Goal: Transaction & Acquisition: Purchase product/service

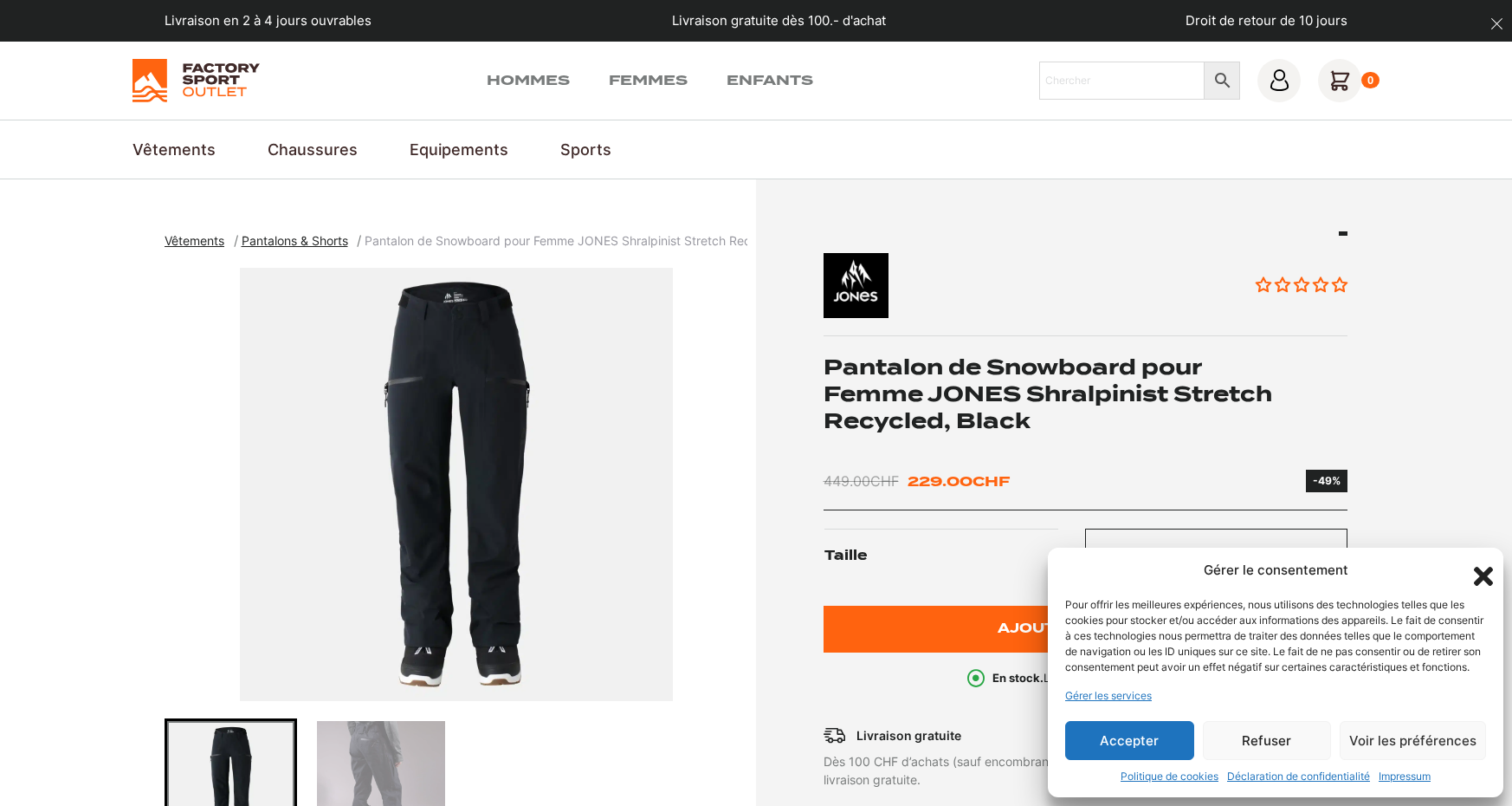
click at [1136, 740] on button "Accepter" at bounding box center [1130, 741] width 129 height 39
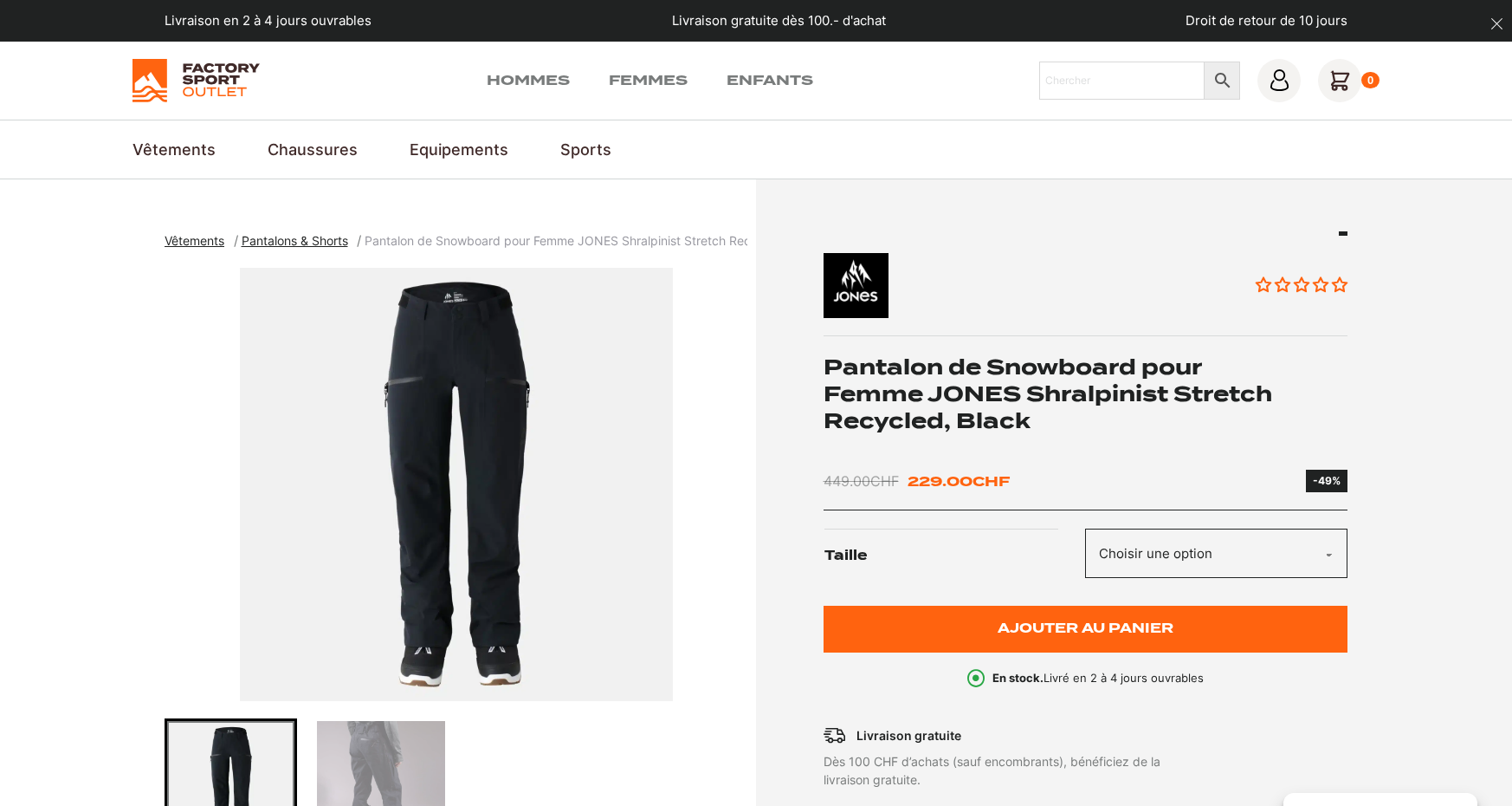
select select "s"
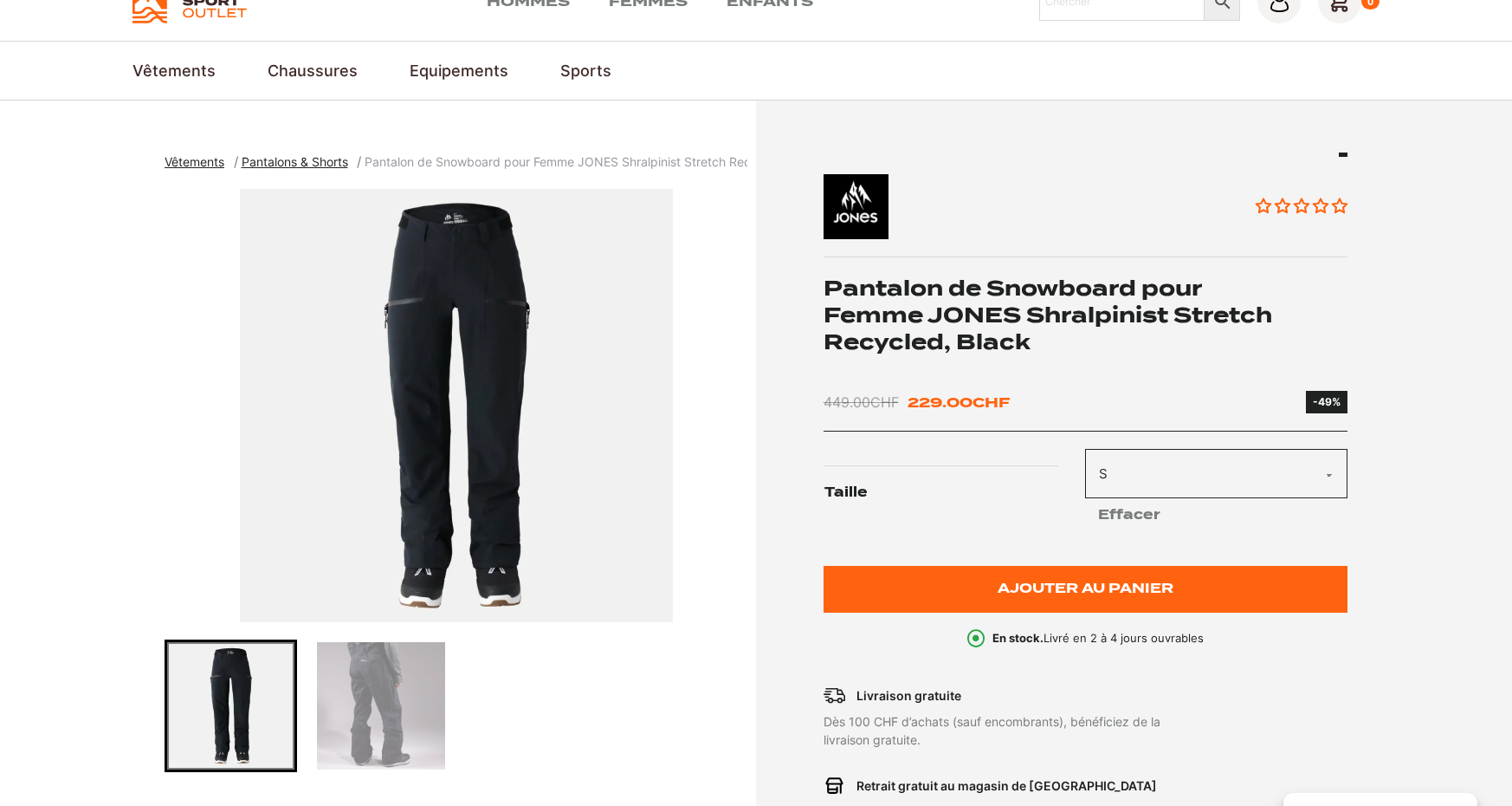
scroll to position [82, 0]
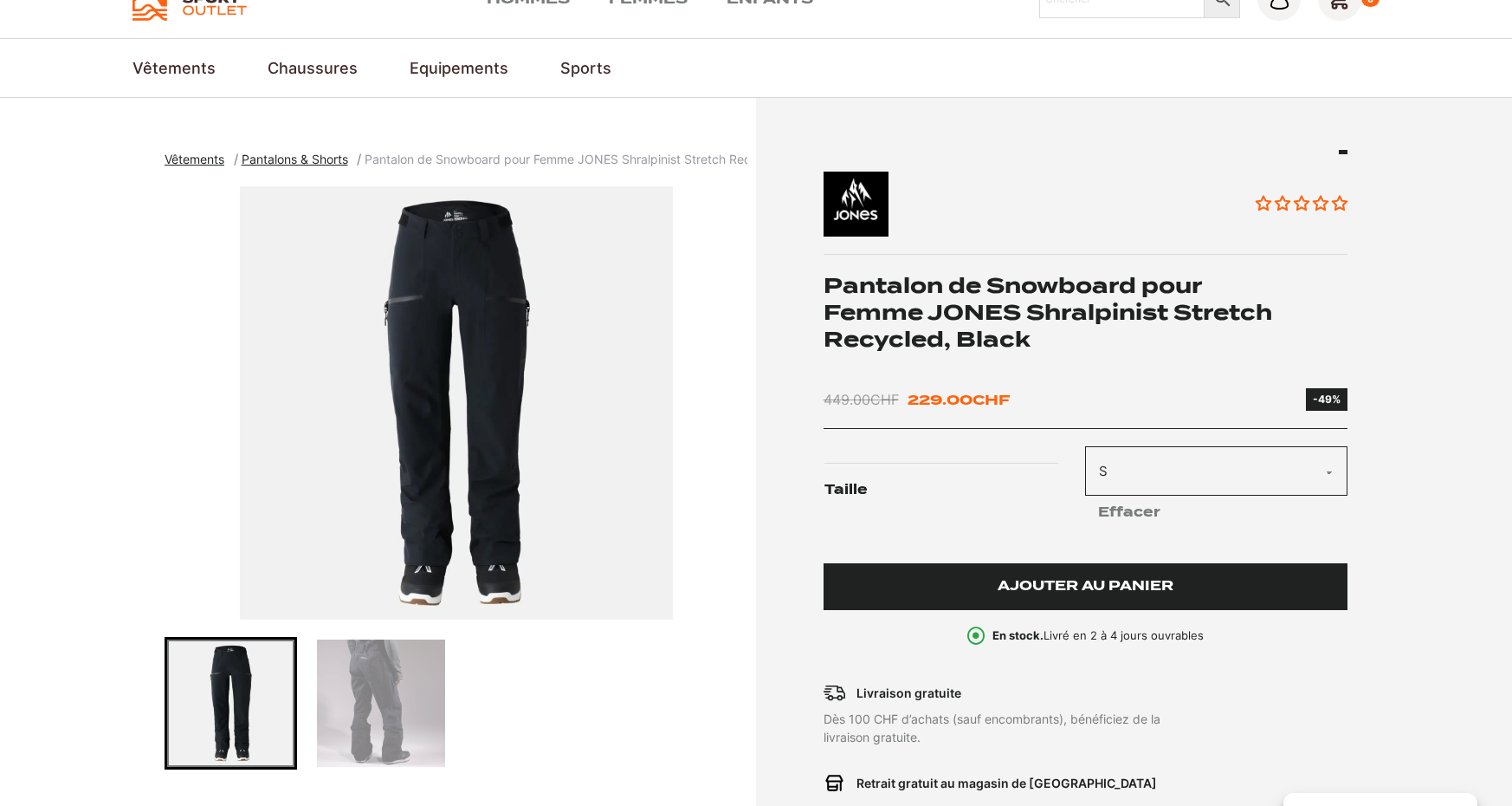
click at [1000, 590] on span "Ajouter au panier" at bounding box center [1085, 586] width 176 height 15
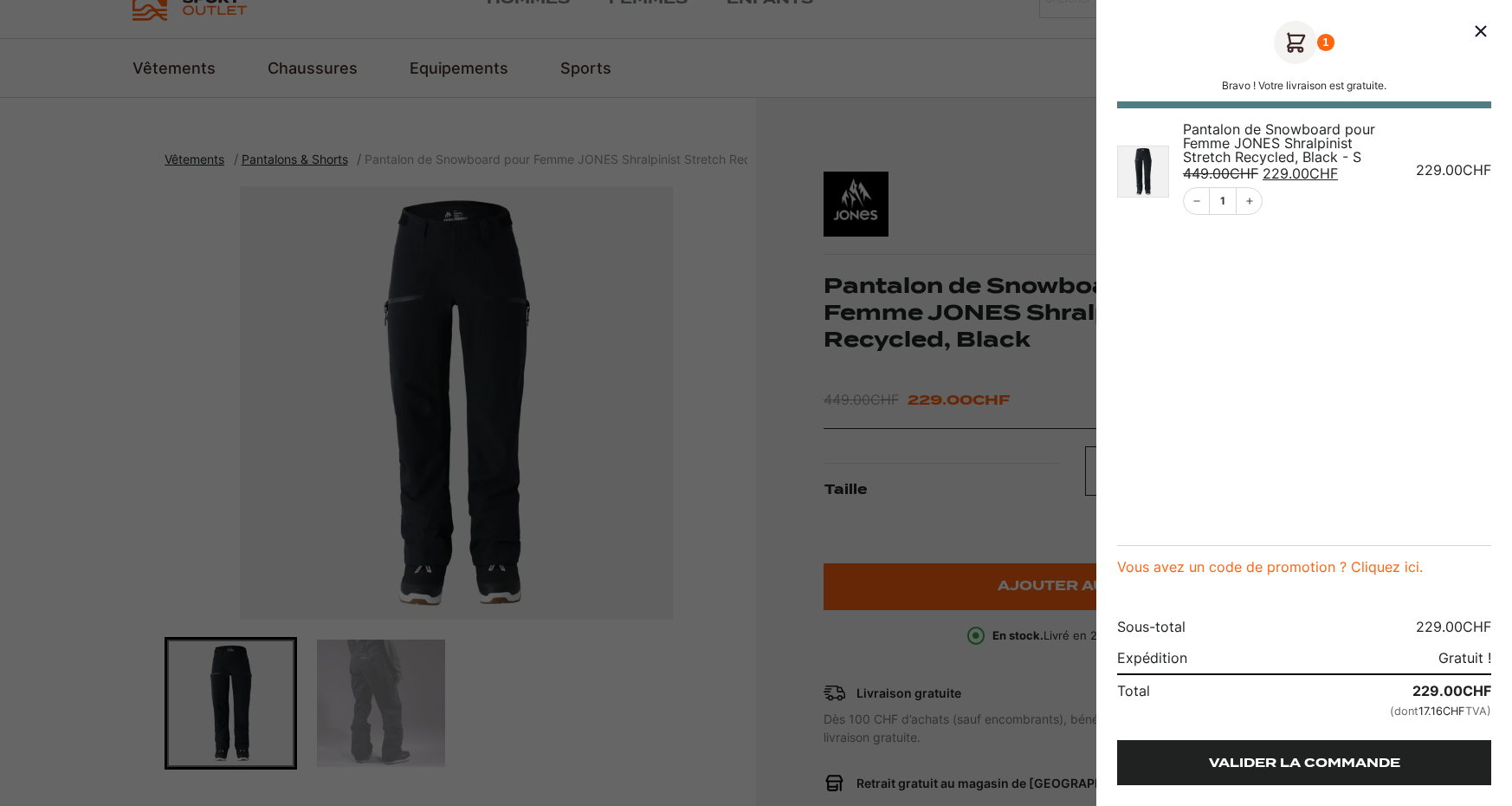
click at [1202, 757] on link "Valider la commande" at bounding box center [1305, 762] width 374 height 45
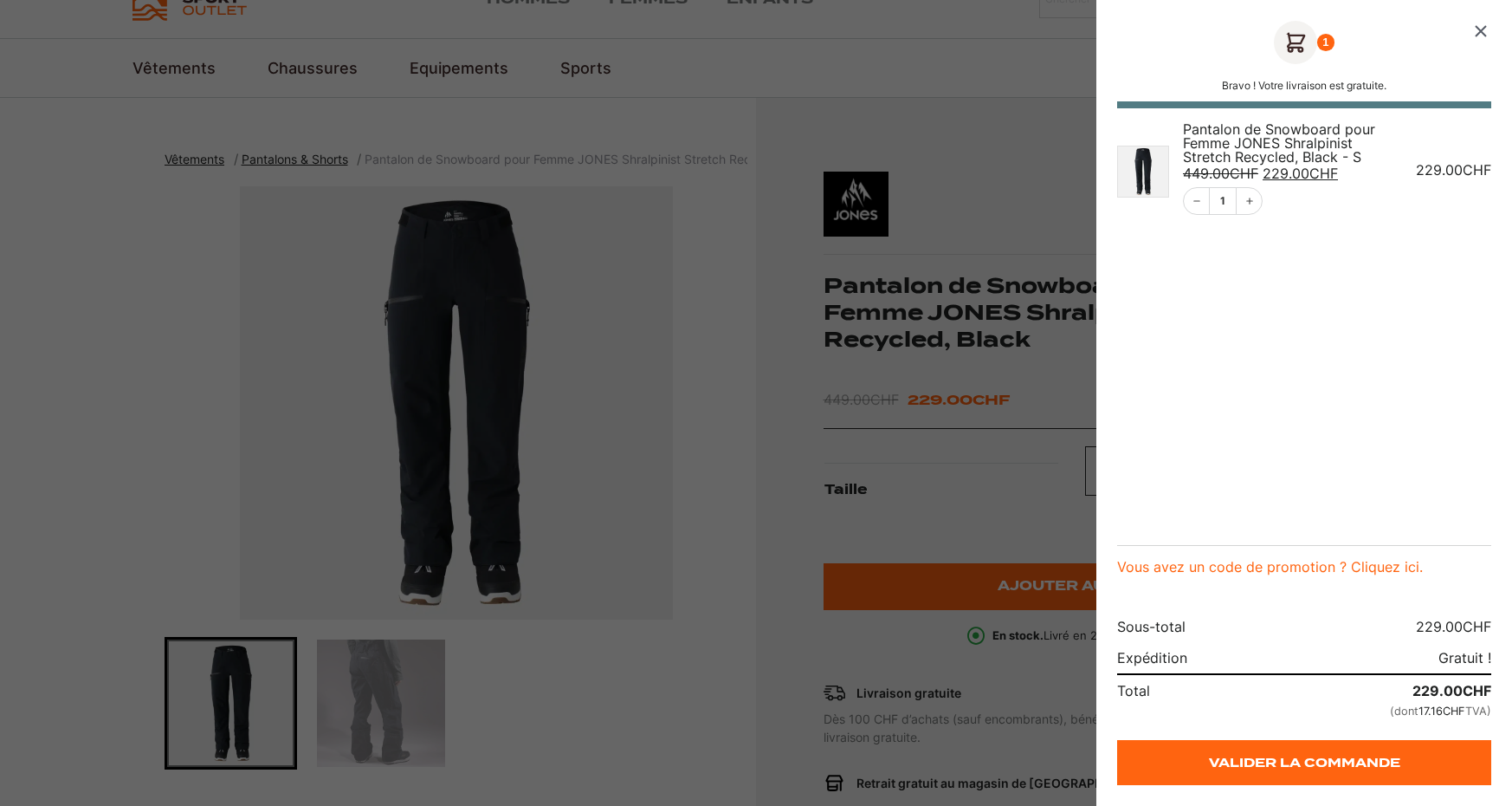
click at [1481, 25] on icon "Fermer le panier" at bounding box center [1481, 31] width 20 height 20
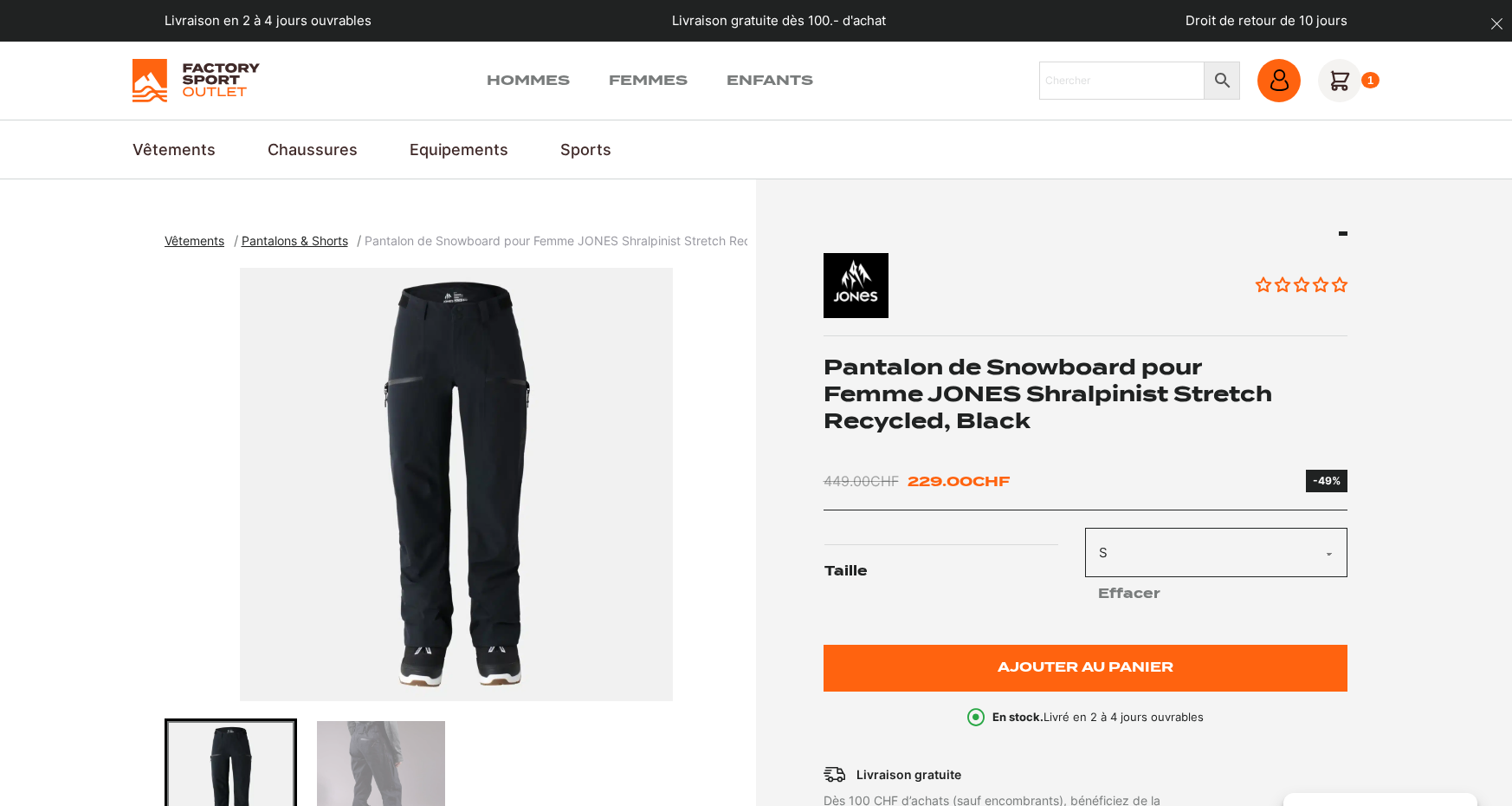
scroll to position [0, 0]
click at [1277, 74] on icon at bounding box center [1279, 79] width 21 height 21
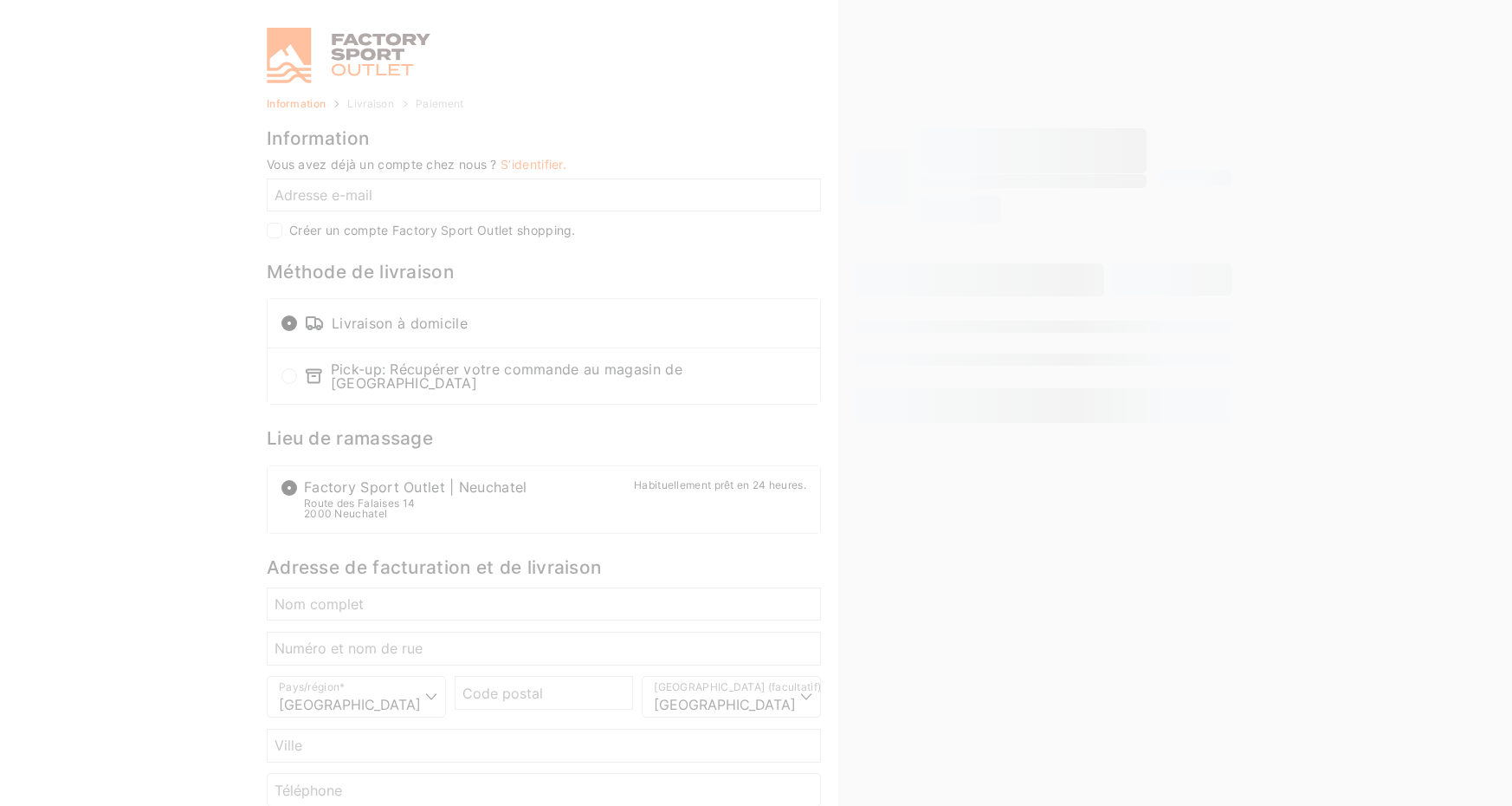
select select "NE"
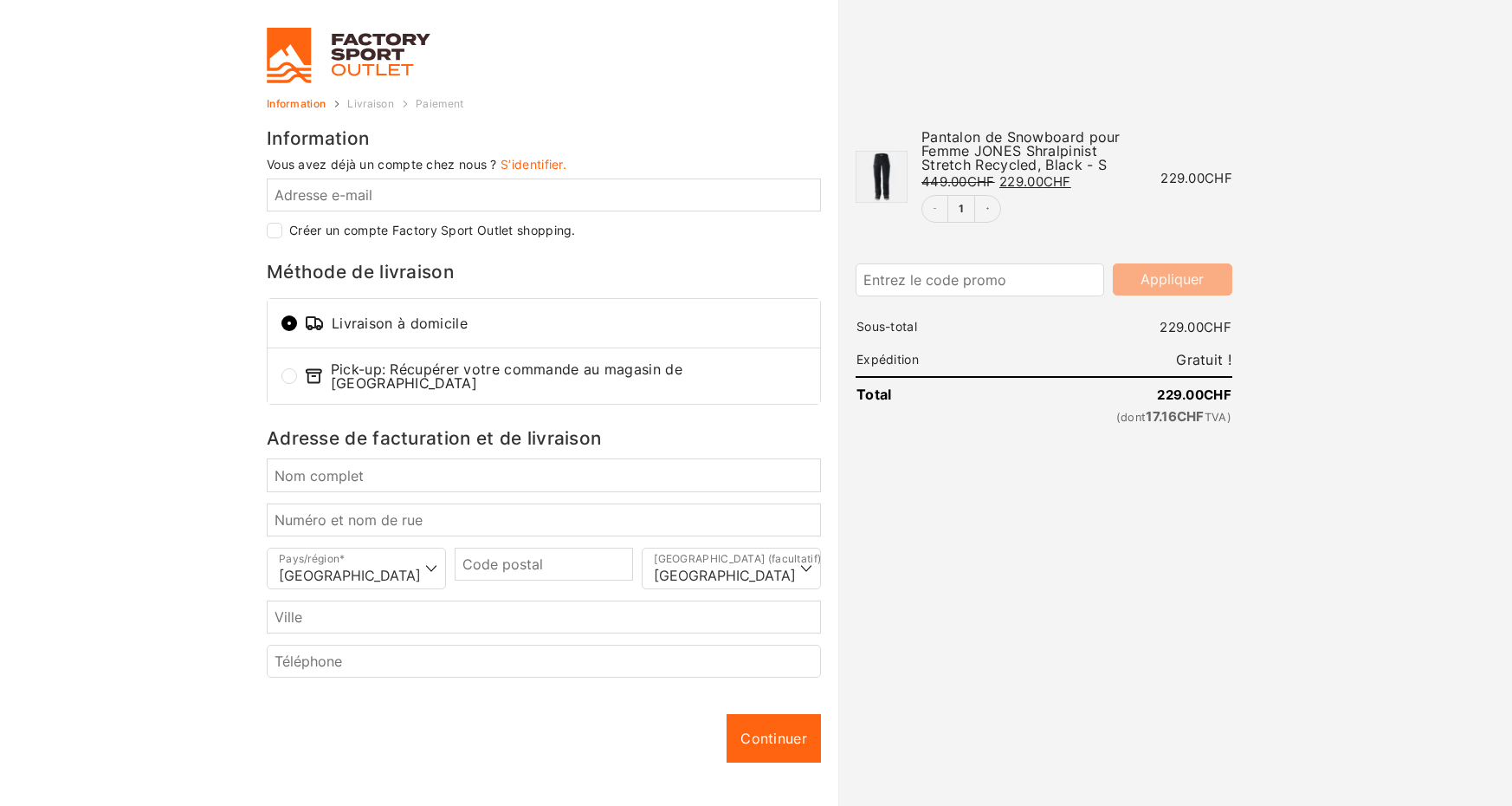
click at [552, 167] on link "S’identifier." at bounding box center [533, 165] width 66 height 15
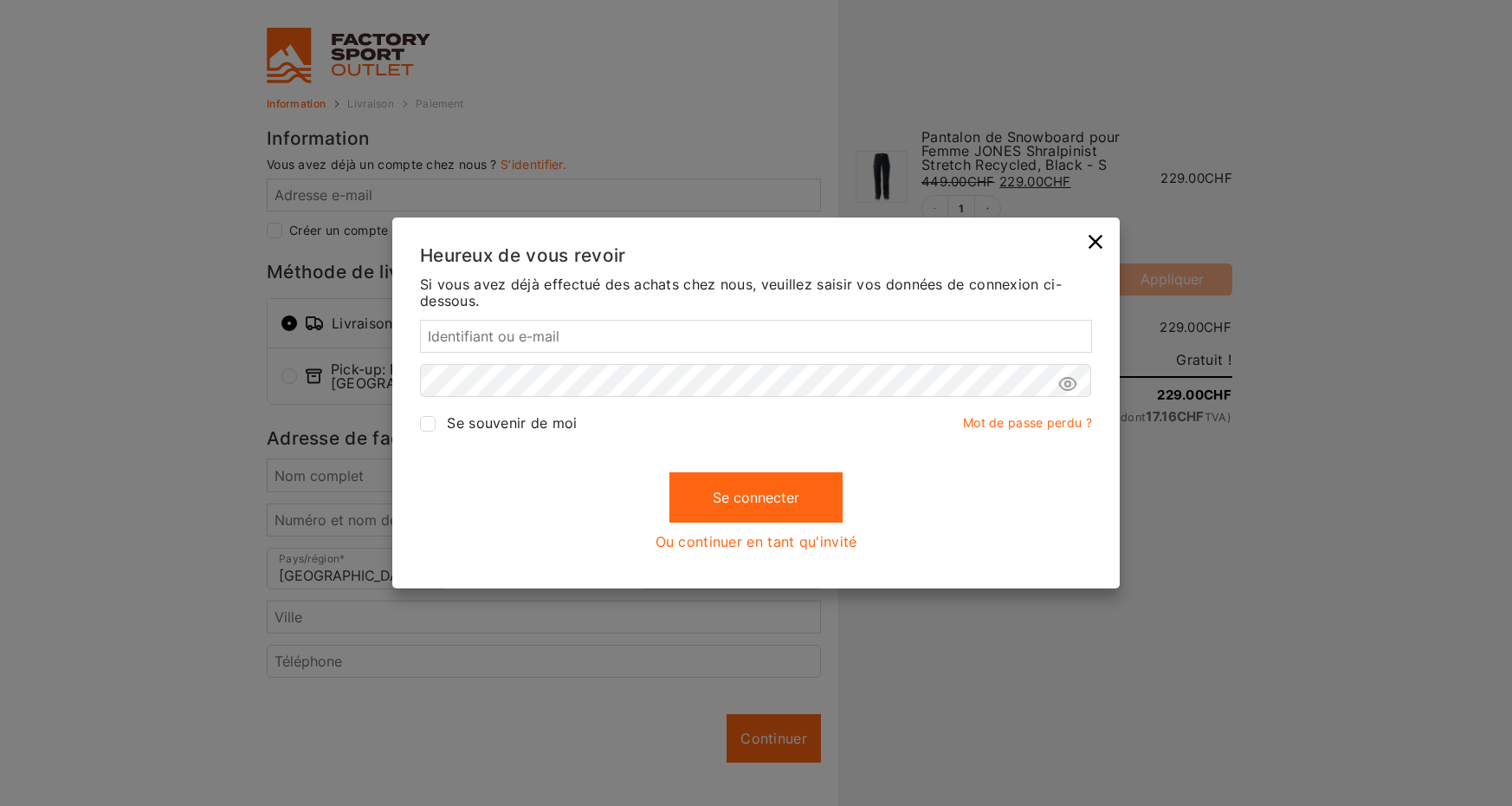
click at [650, 625] on div "Heureux de vous revoir Il semble que vous ayez déjà un compte. Veuillez entrer …" at bounding box center [756, 403] width 1512 height 806
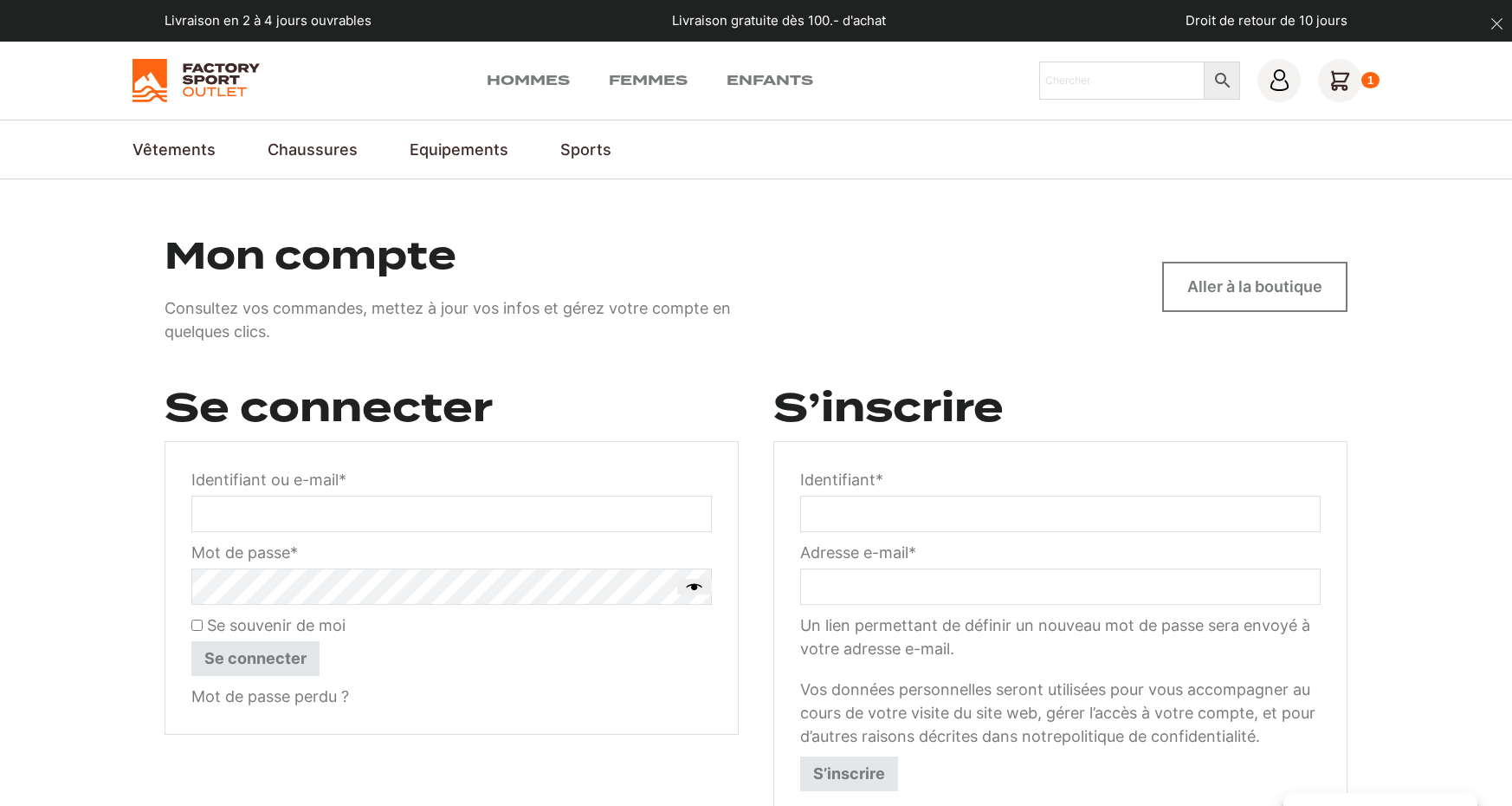
click at [1010, 510] on input "Identifiant * Obligatoire" at bounding box center [1061, 514] width 521 height 36
type input "florianbois"
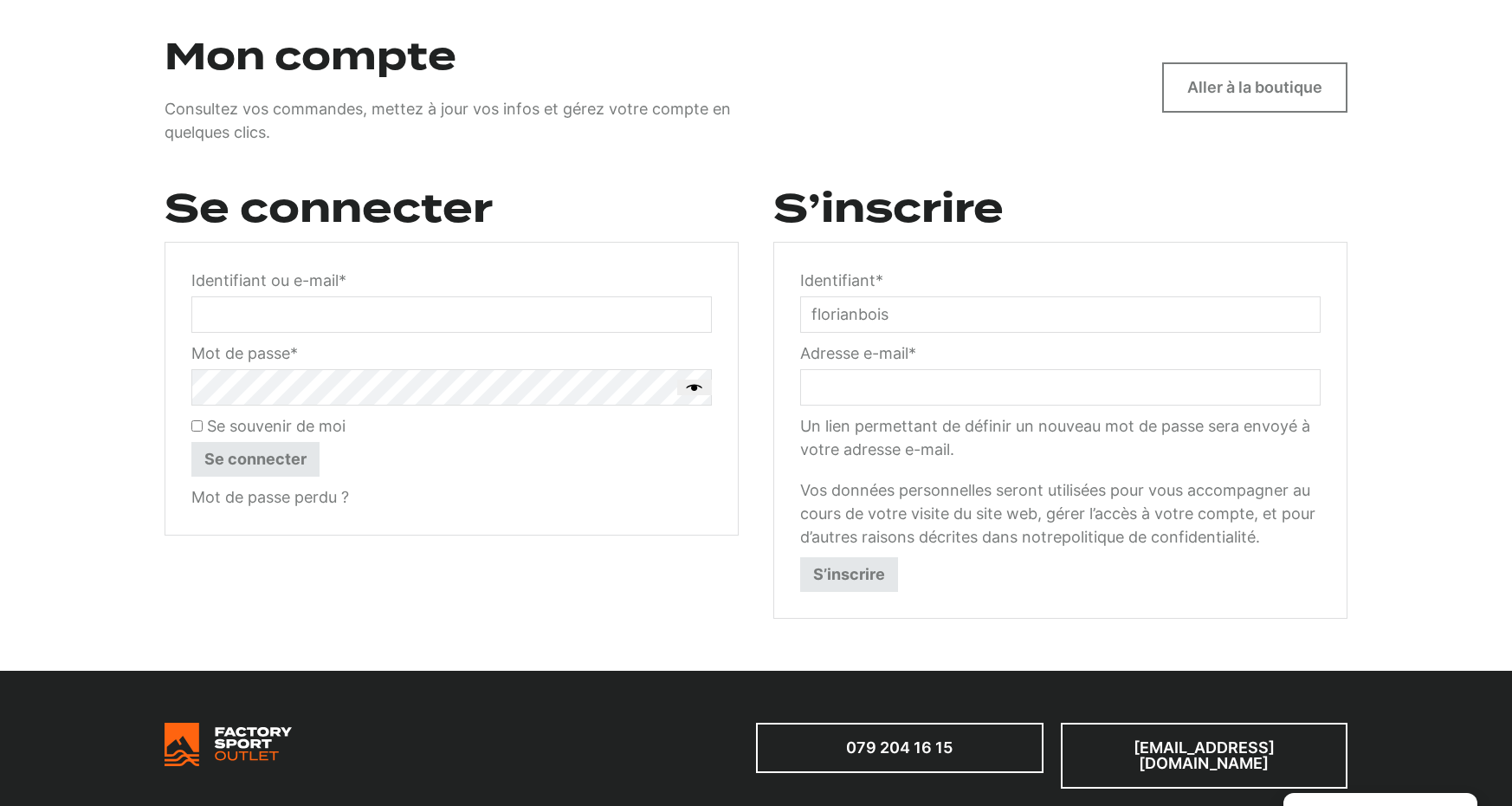
scroll to position [277, 0]
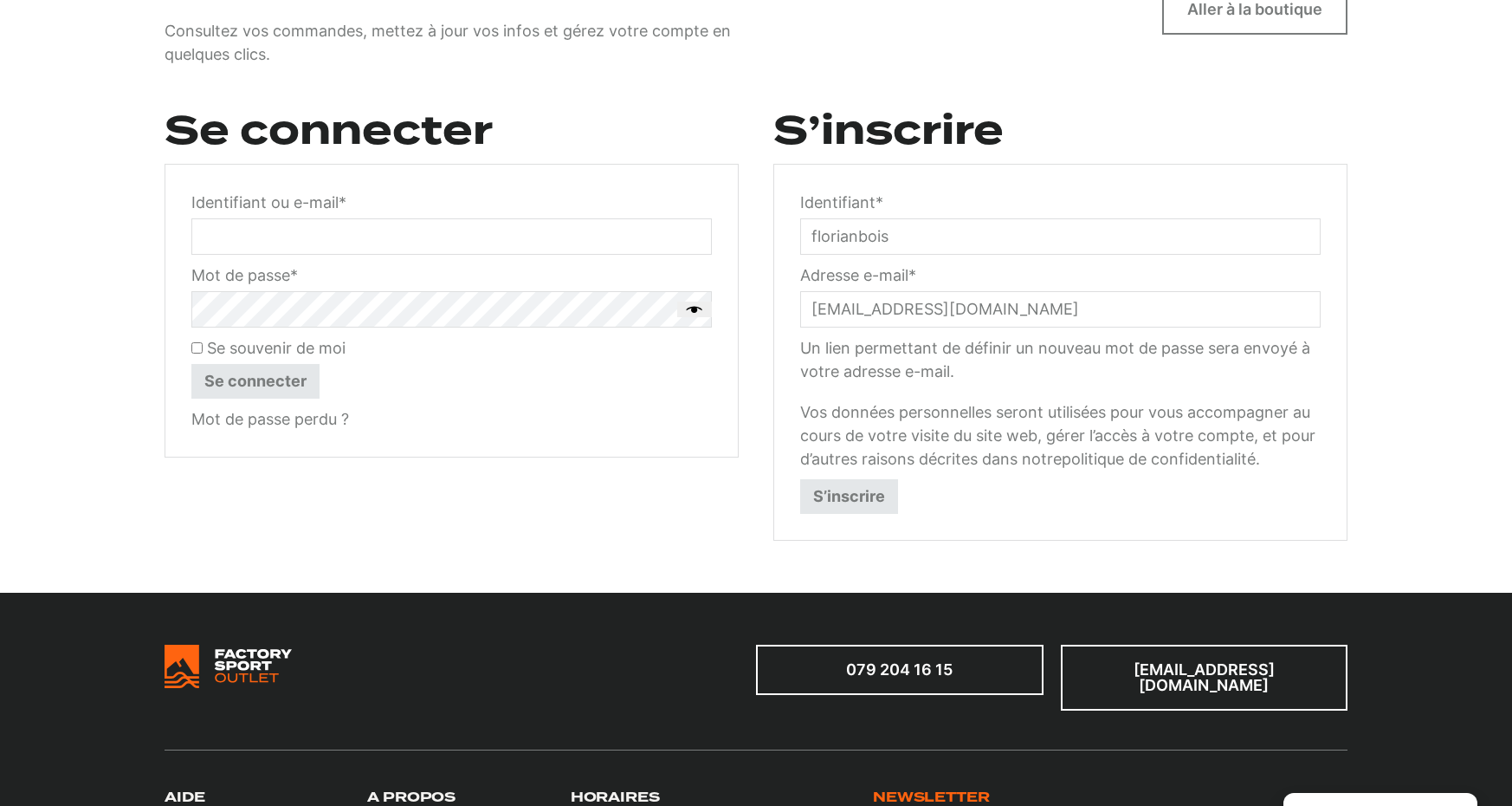
type input "[EMAIL_ADDRESS][DOMAIN_NAME]"
click at [826, 527] on form "Identifiant * Obligatoire florianbois Adresse e-mail * Obligatoire florian.bois…" at bounding box center [1060, 352] width 574 height 377
click at [834, 490] on button "S’inscrire" at bounding box center [849, 496] width 98 height 34
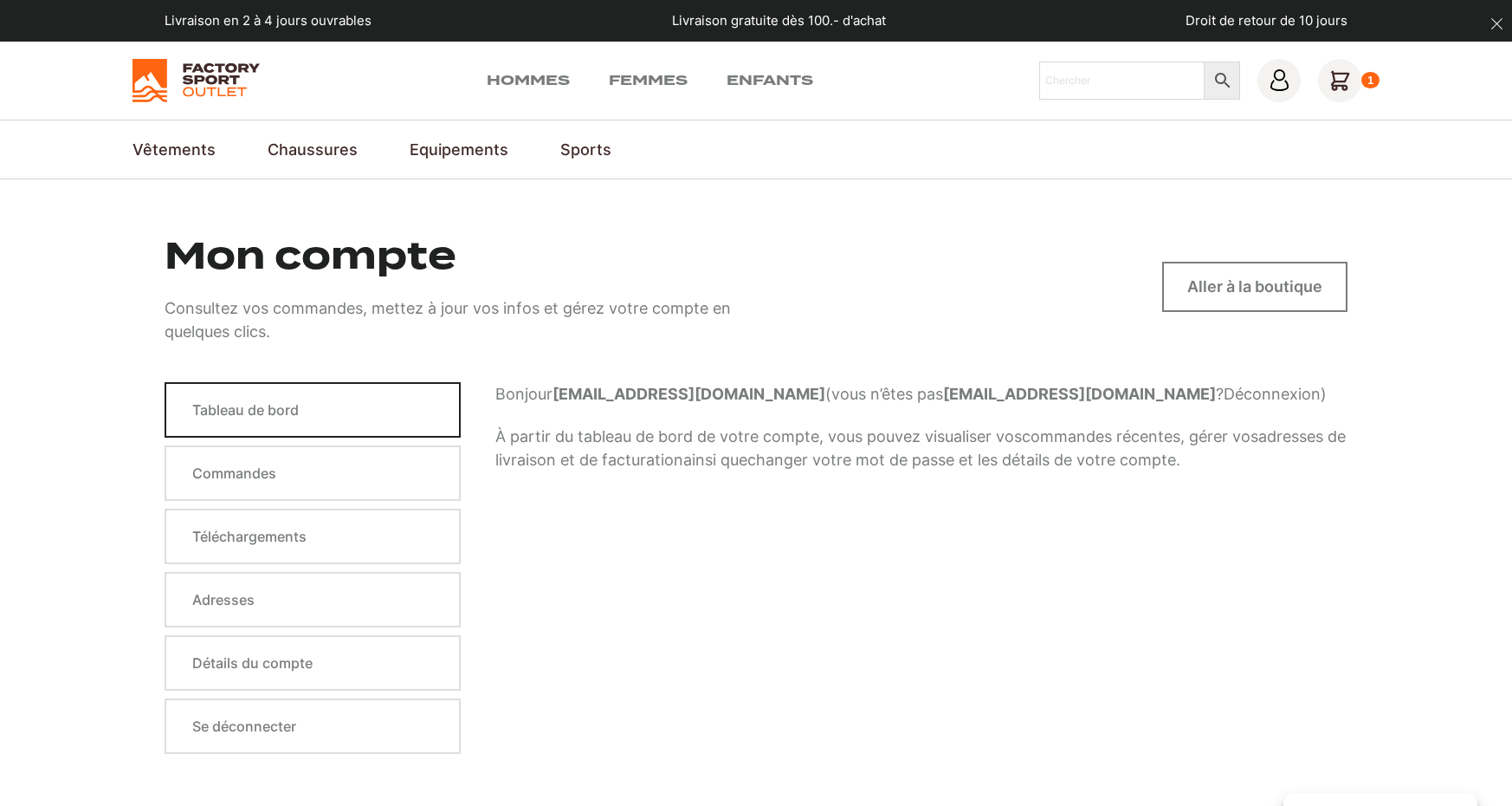
click at [337, 412] on link "Tableau de bord" at bounding box center [313, 410] width 296 height 56
click at [1276, 78] on icon at bounding box center [1279, 74] width 11 height 11
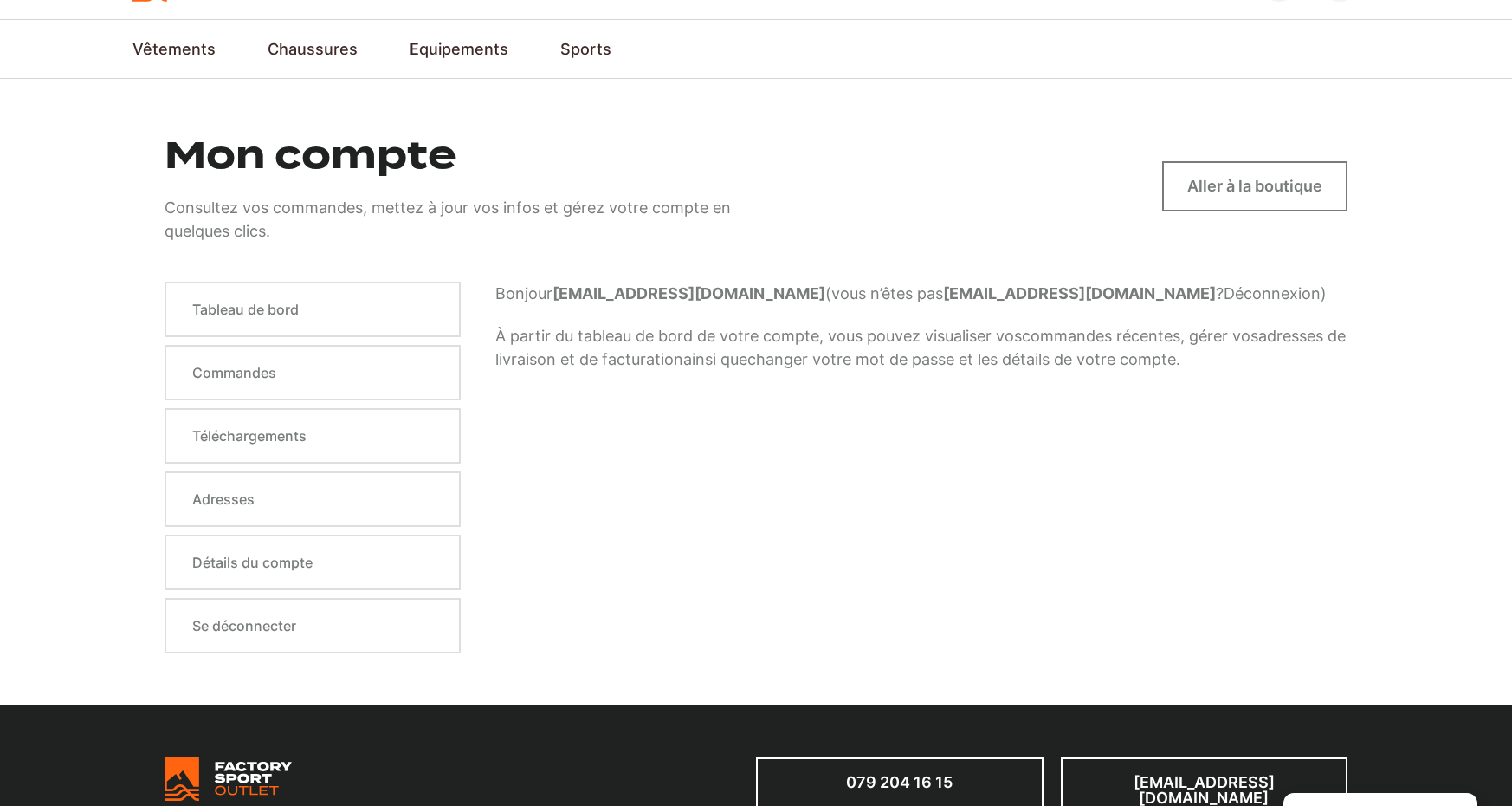
scroll to position [132, 0]
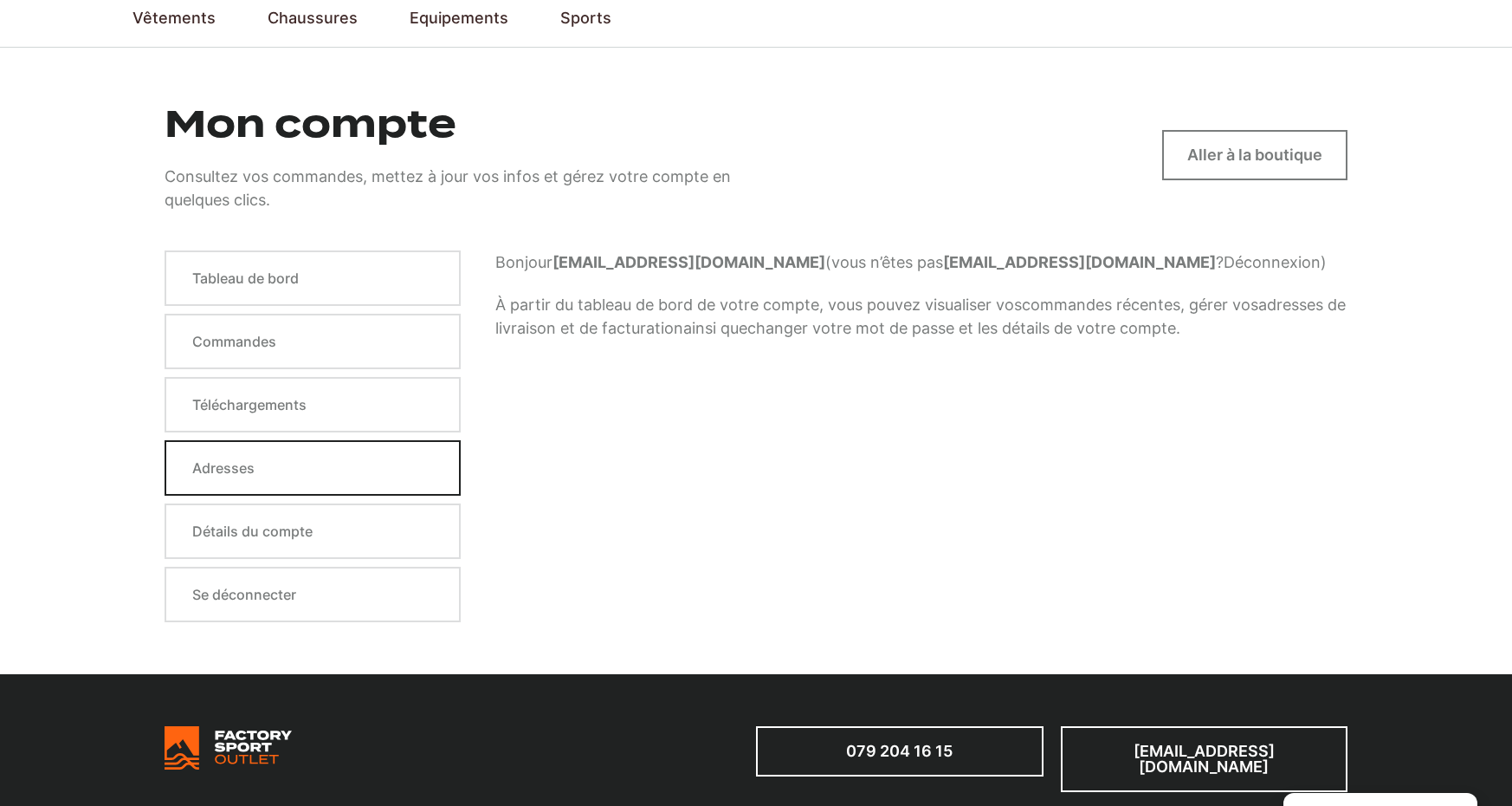
click at [395, 468] on link "Adresses" at bounding box center [313, 468] width 296 height 56
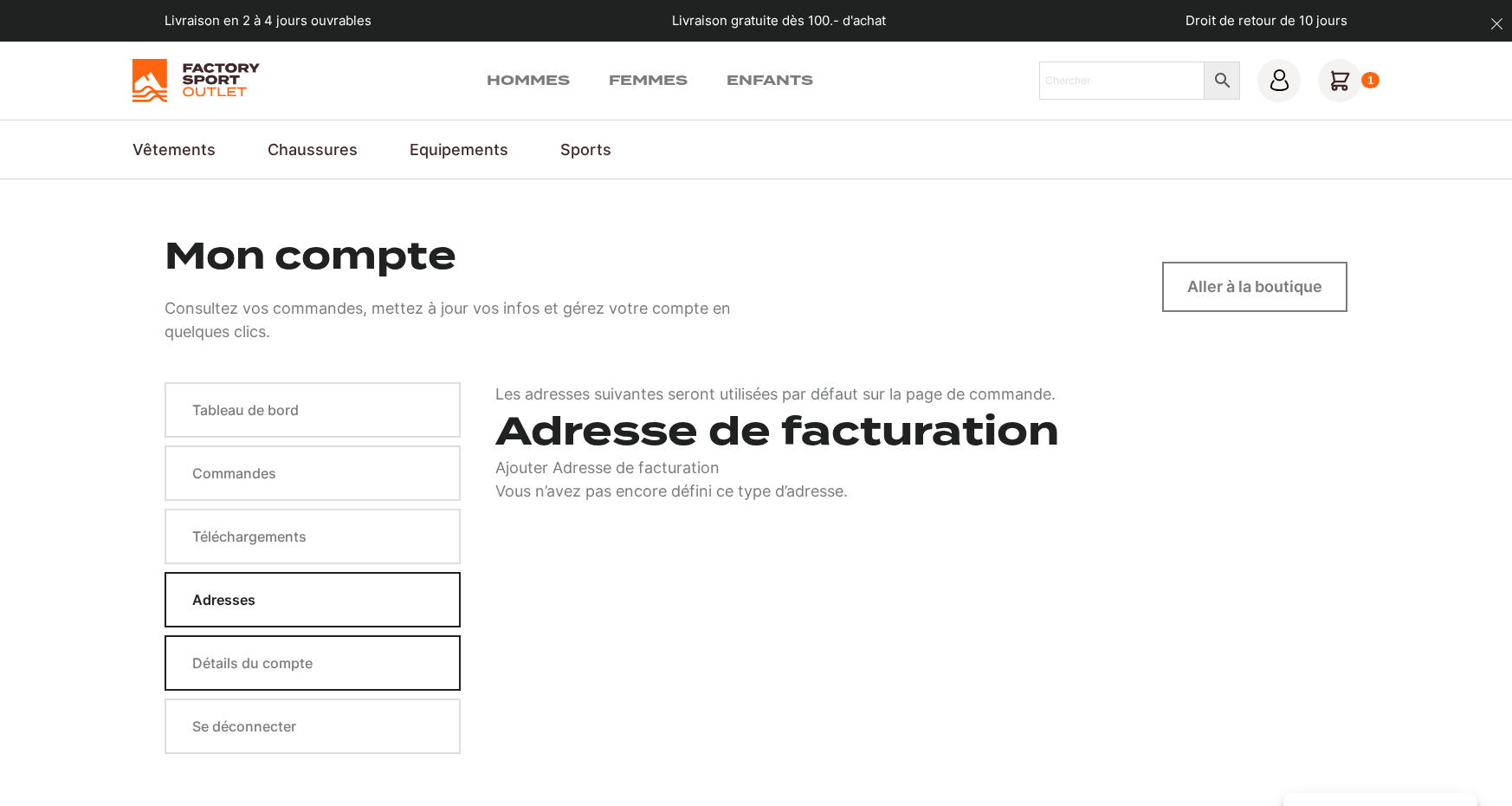
click at [395, 659] on link "Détails du compte" at bounding box center [313, 663] width 296 height 56
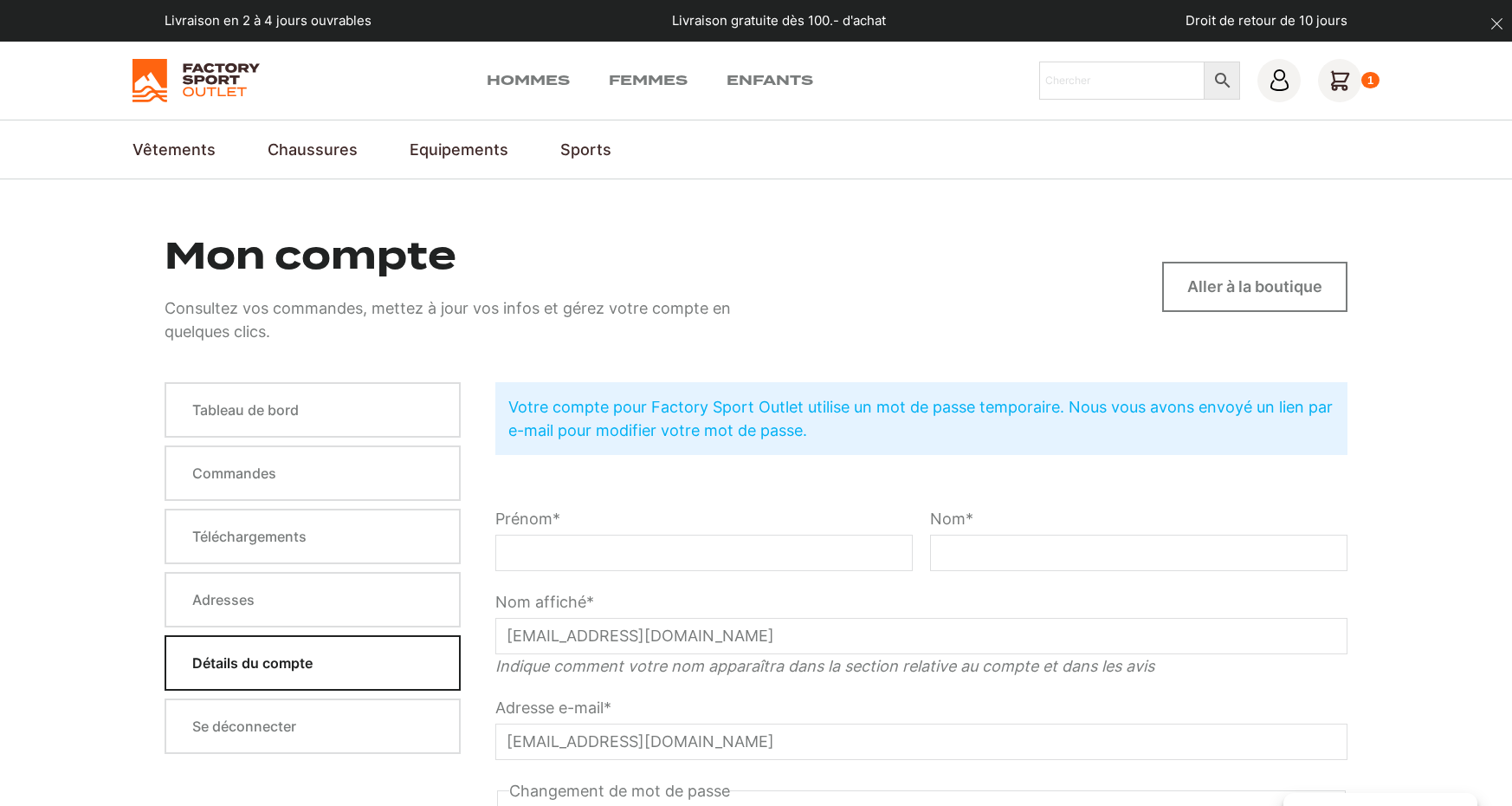
click at [659, 532] on p "Prénom *" at bounding box center [704, 539] width 418 height 64
click at [645, 557] on input "Prénom *" at bounding box center [704, 552] width 418 height 36
type input "Florian"
type input "Bois"
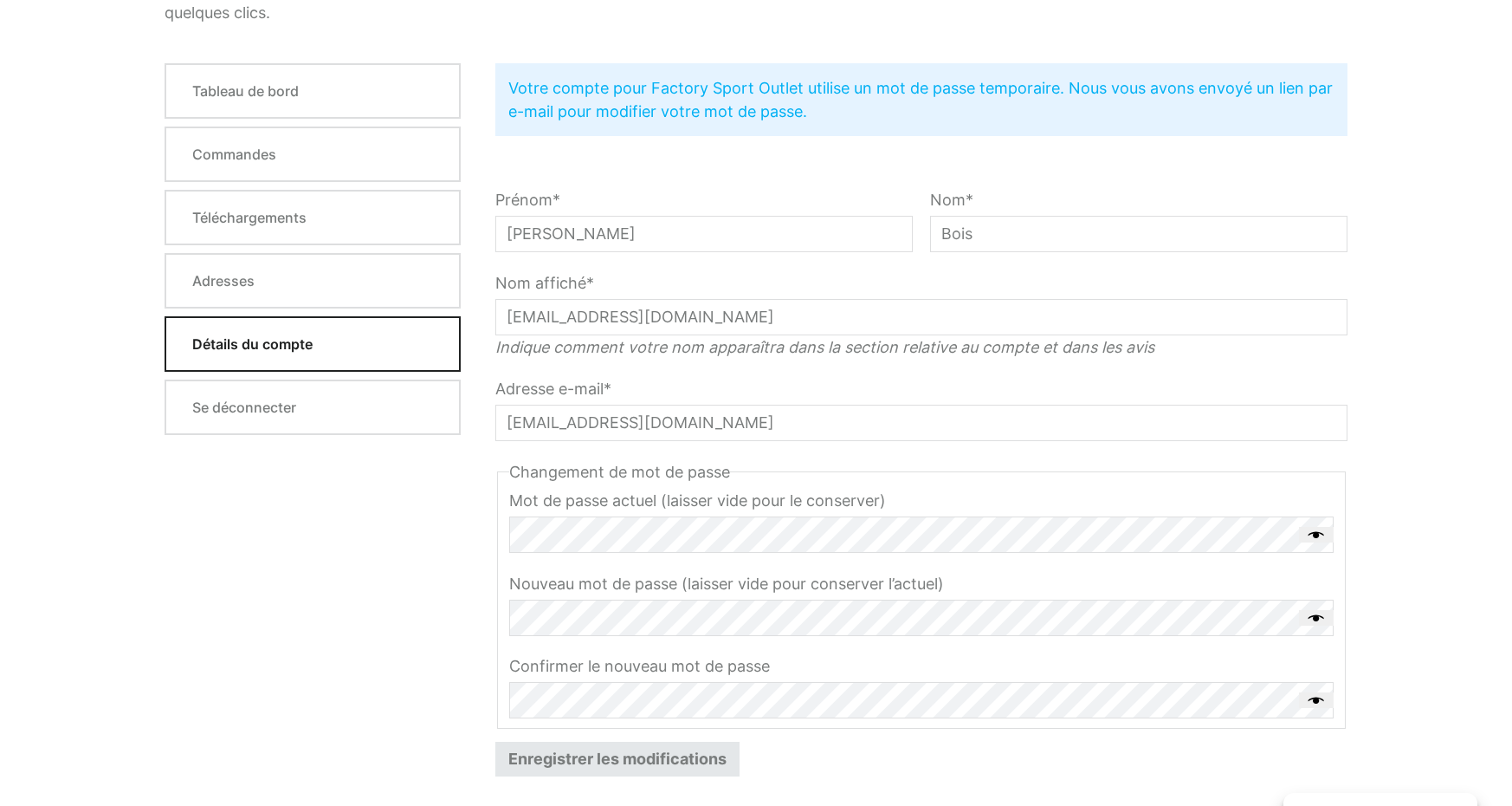
scroll to position [334, 0]
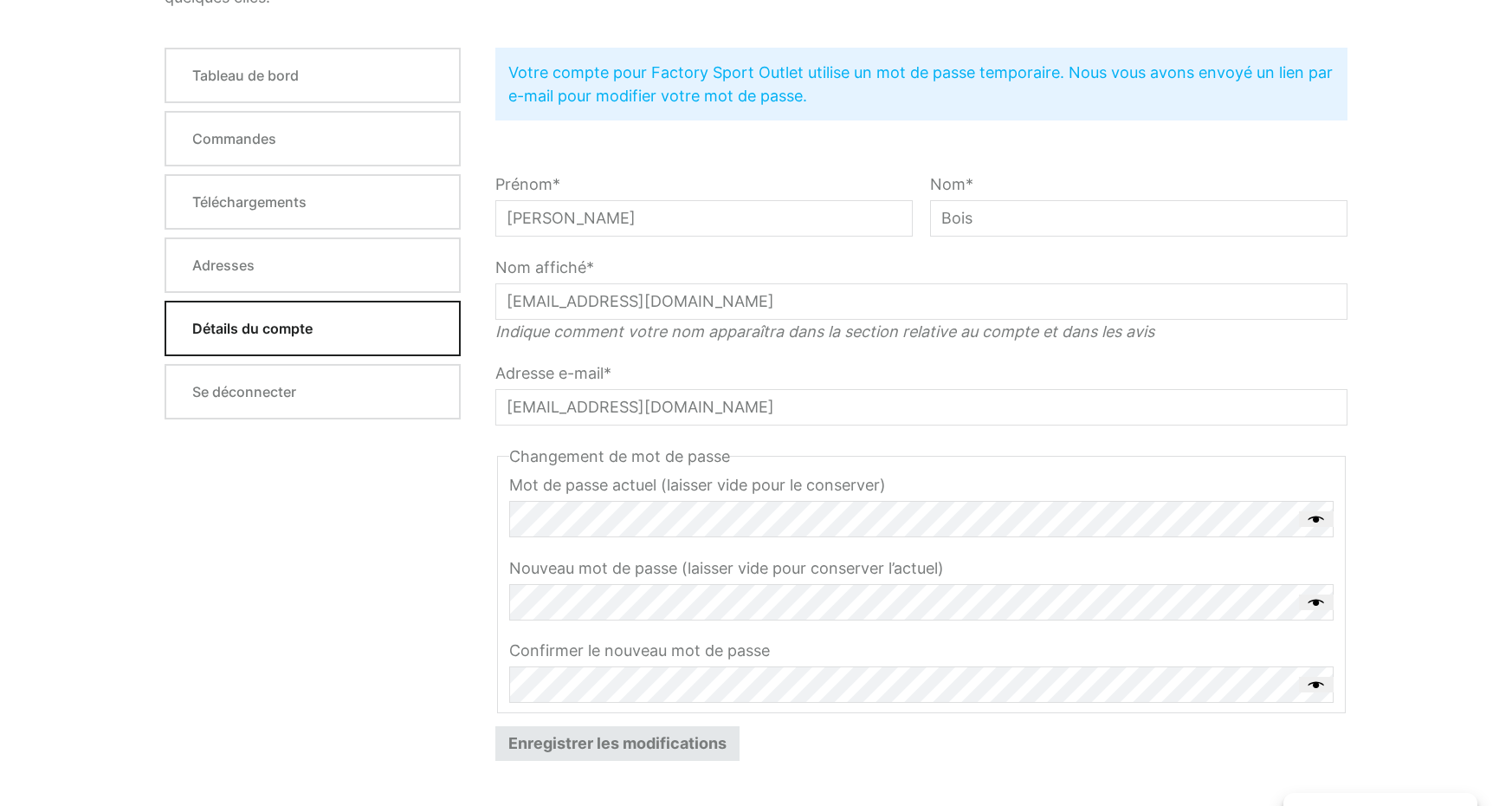
click at [609, 738] on button "Enregistrer les modifications" at bounding box center [618, 743] width 245 height 34
click at [609, 739] on button "Enregistrer les modifications" at bounding box center [618, 743] width 245 height 34
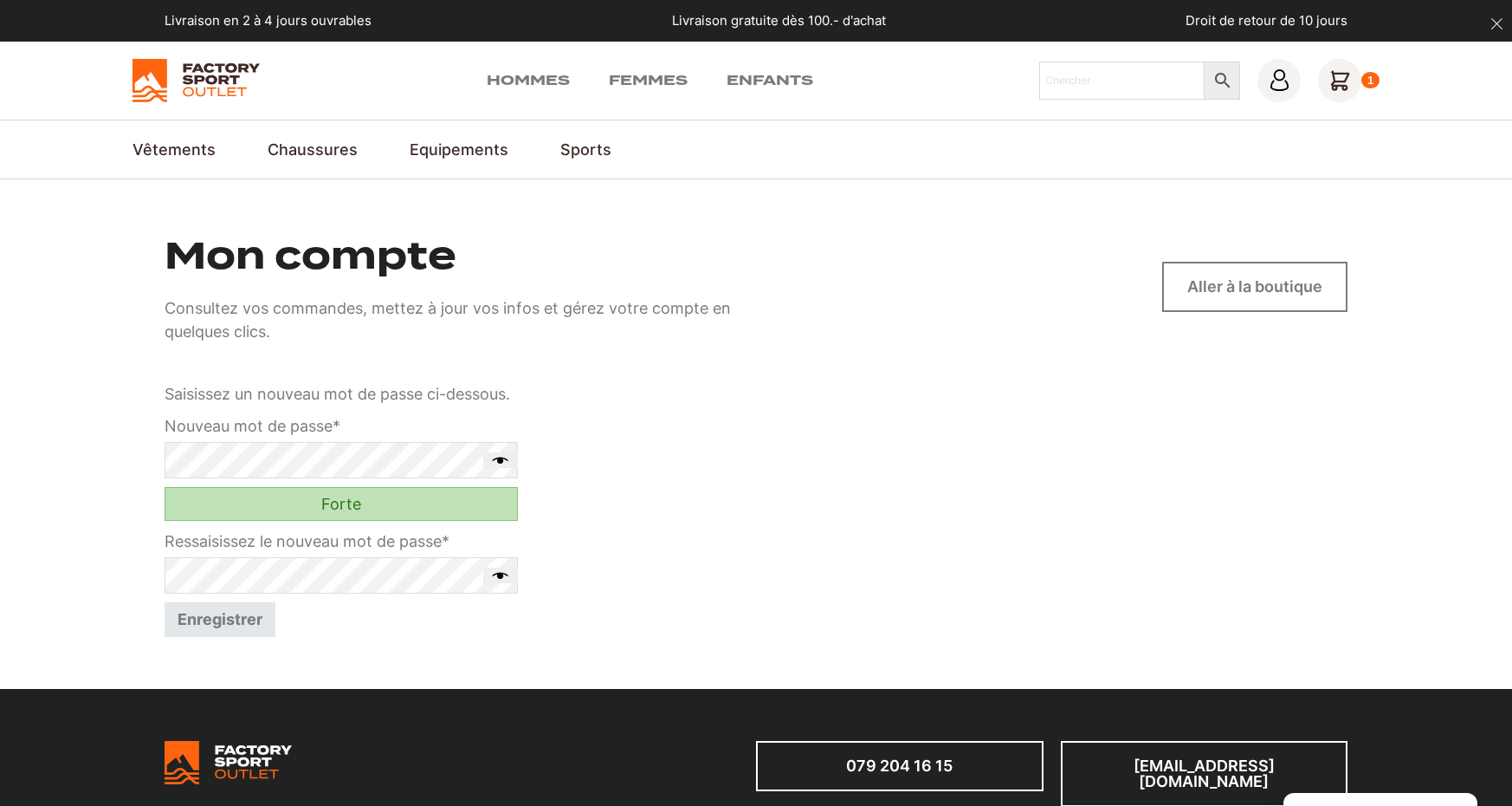
click at [598, 539] on div "Saisissez un nouveau mot de passe ci-dessous. Nouveau mot de passe * Obligatoir…" at bounding box center [756, 510] width 1184 height 255
click at [262, 610] on button "Enregistrer" at bounding box center [220, 619] width 111 height 34
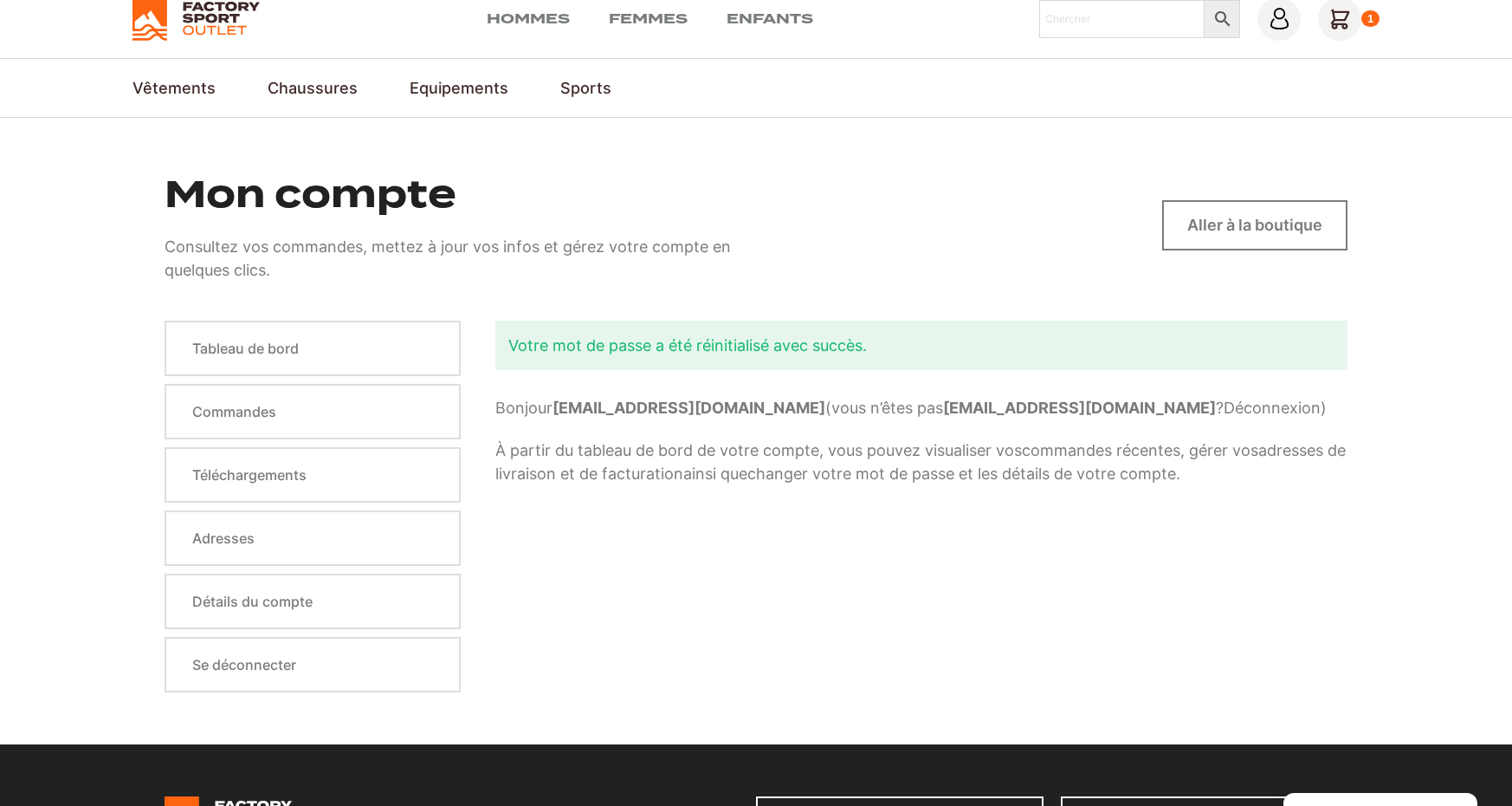
scroll to position [68, 0]
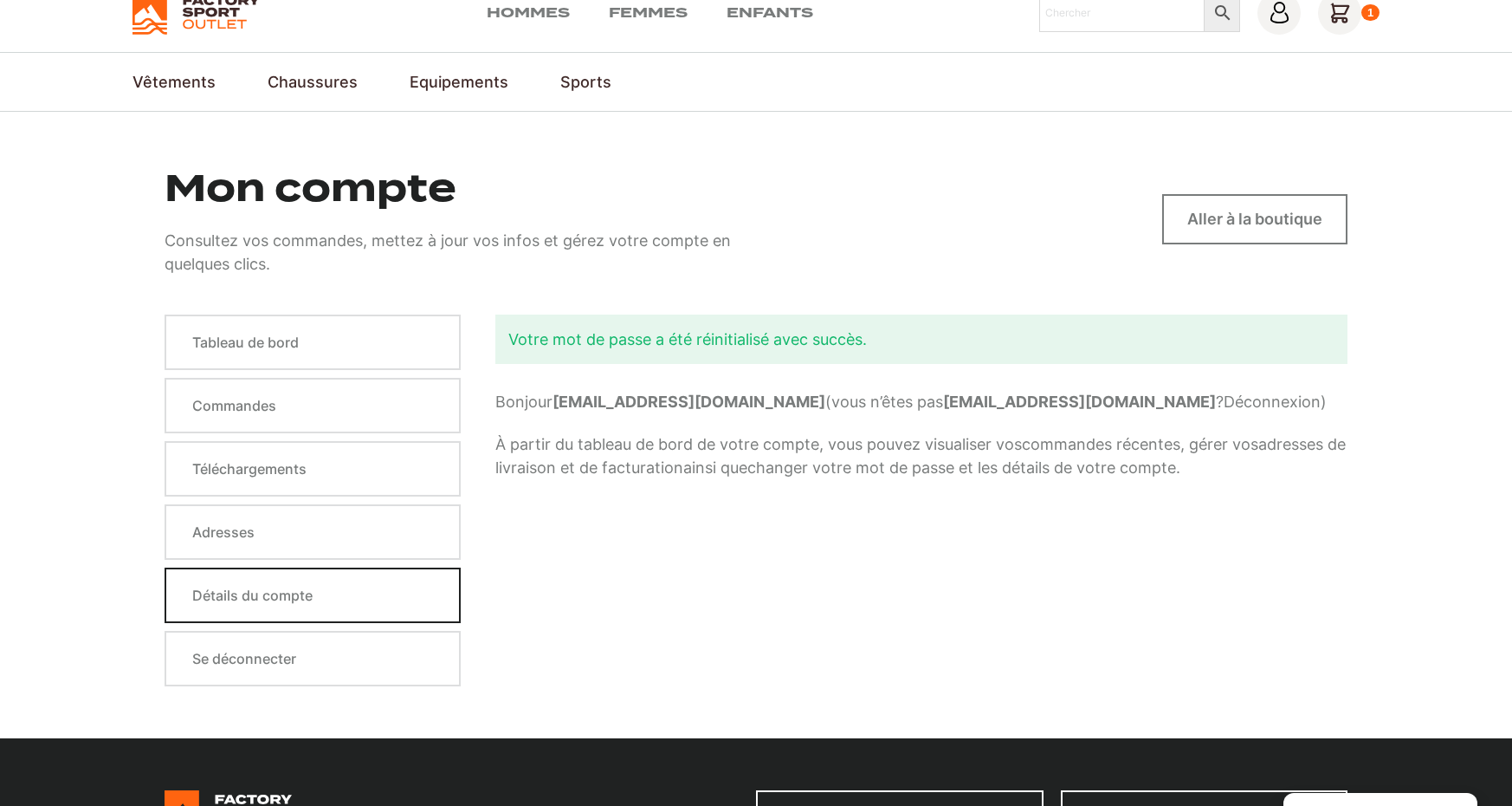
click at [400, 601] on link "Détails du compte" at bounding box center [313, 596] width 296 height 56
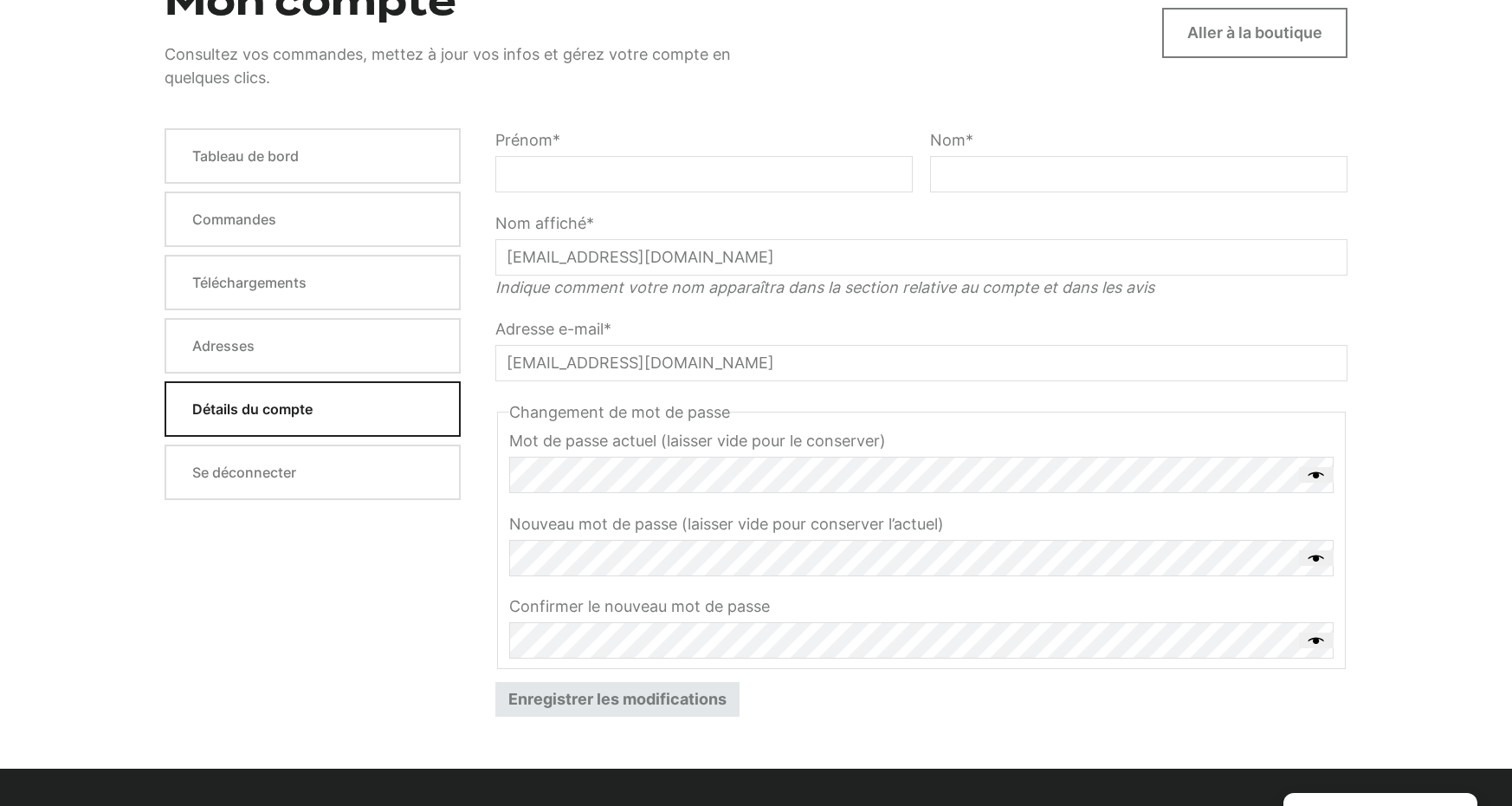
scroll to position [138, 0]
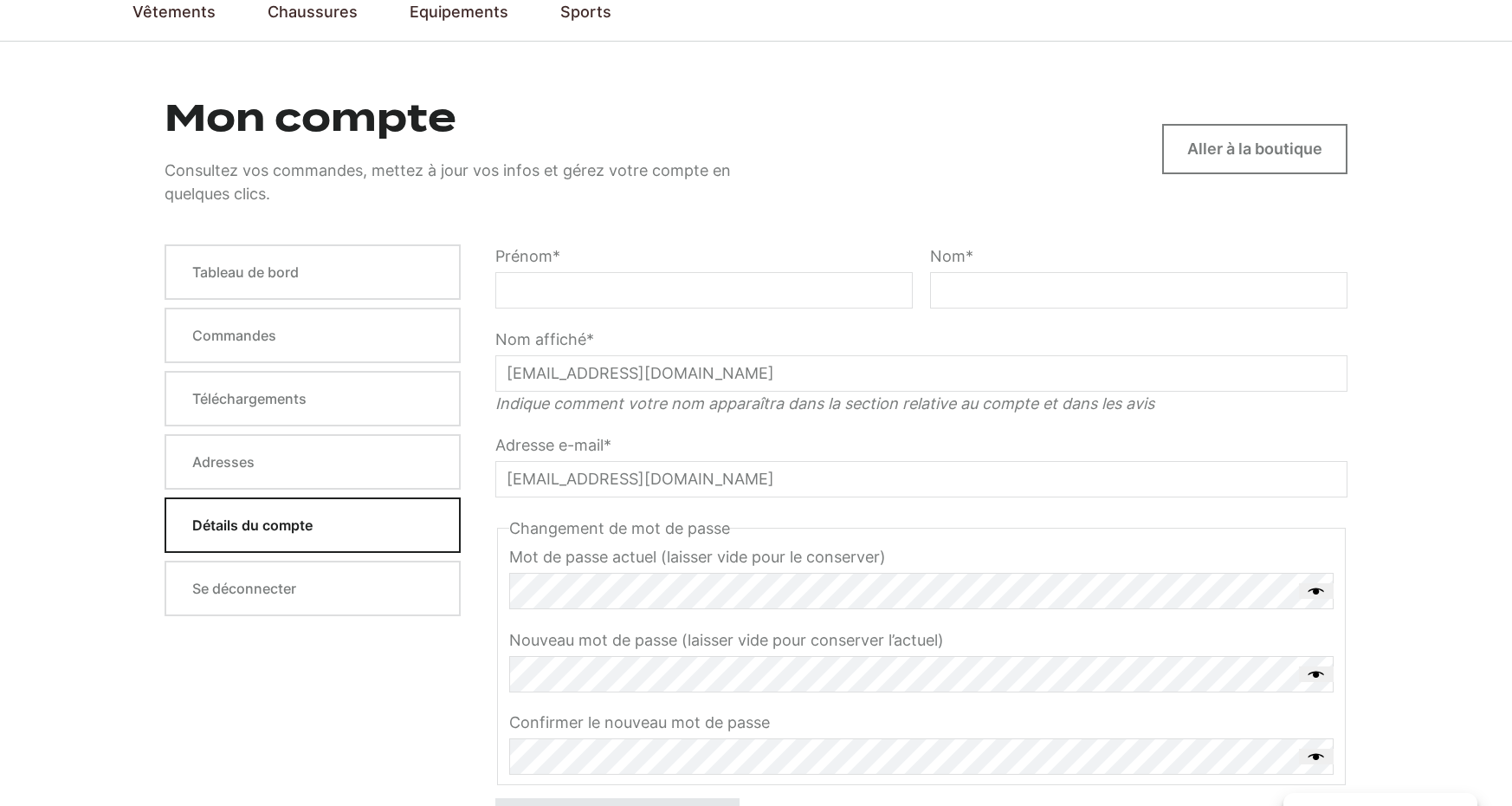
click at [613, 298] on input "Prénom *" at bounding box center [704, 289] width 418 height 36
type input "Florian"
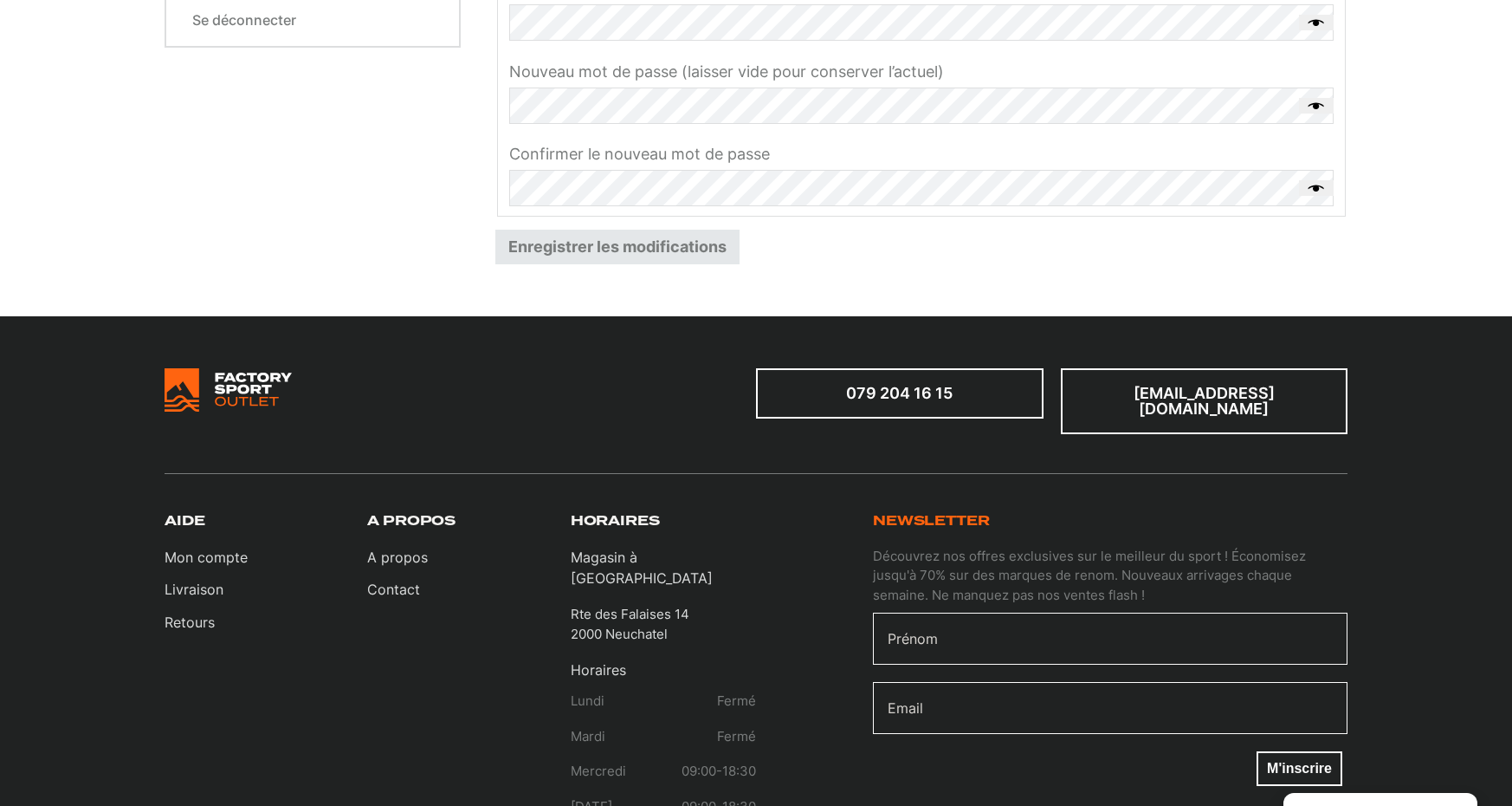
scroll to position [845, 0]
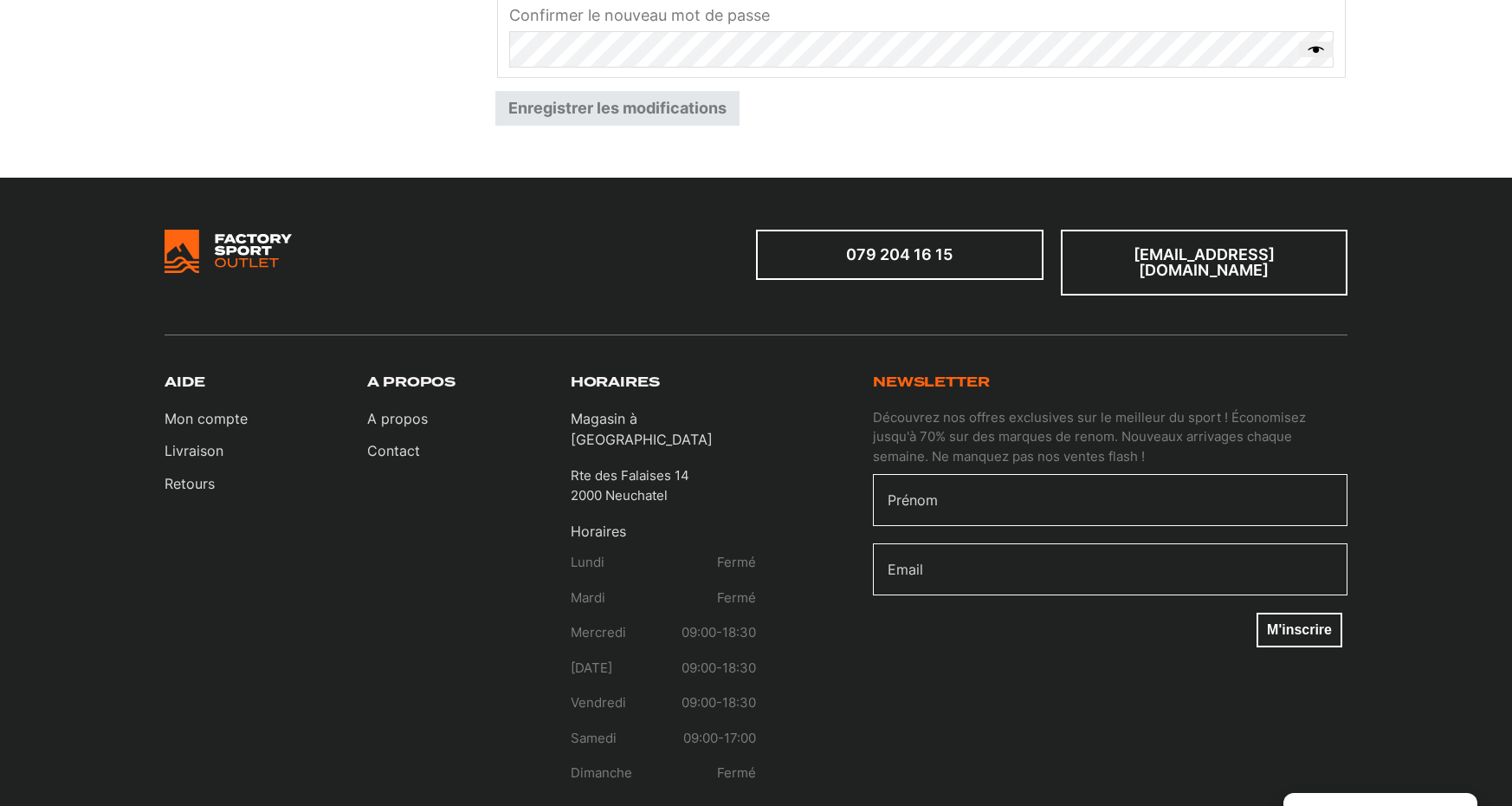
type input "Bois"
click at [622, 114] on button "Enregistrer les modifications" at bounding box center [618, 108] width 245 height 34
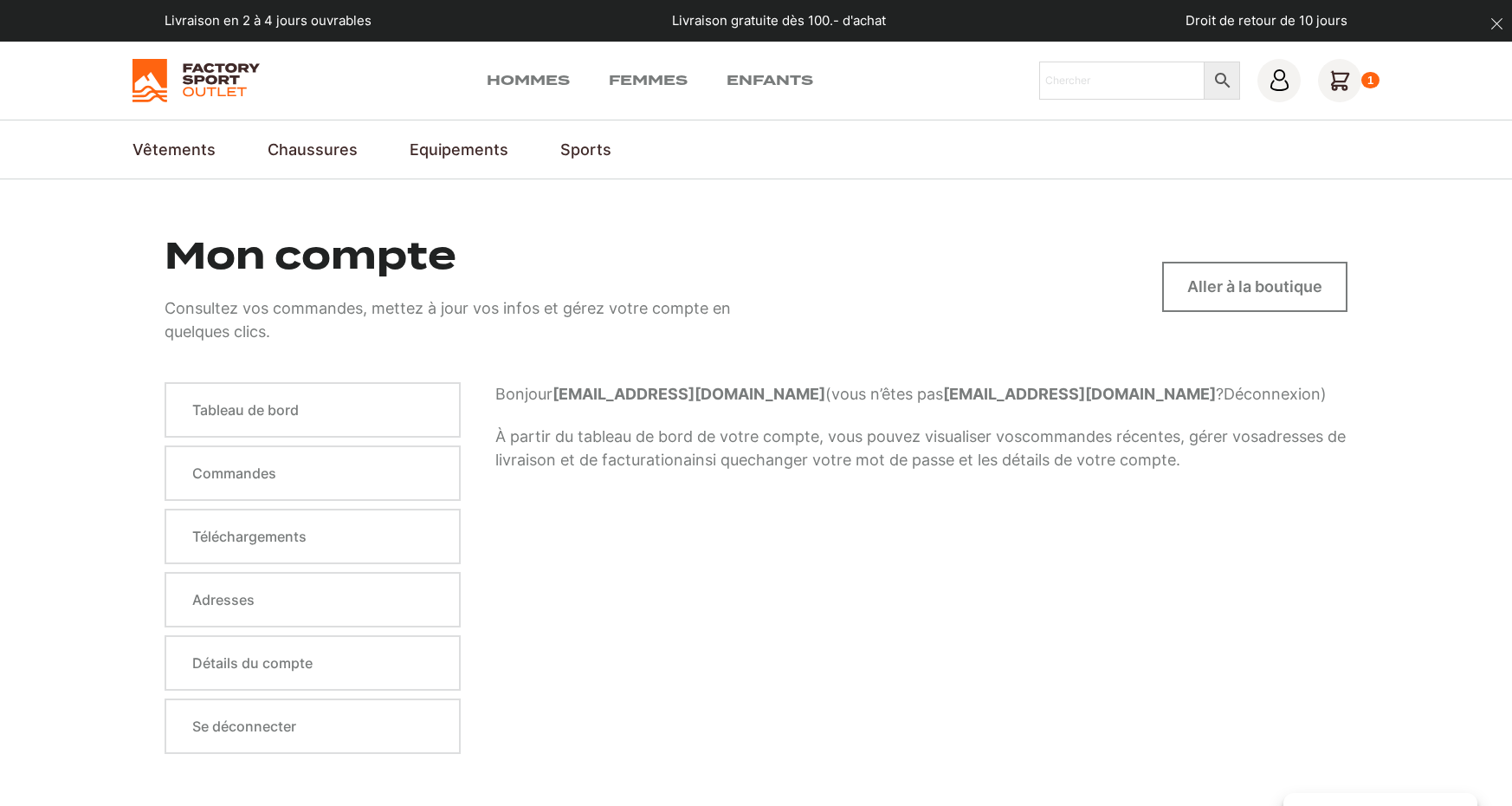
click at [1350, 85] on icon at bounding box center [1340, 80] width 44 height 44
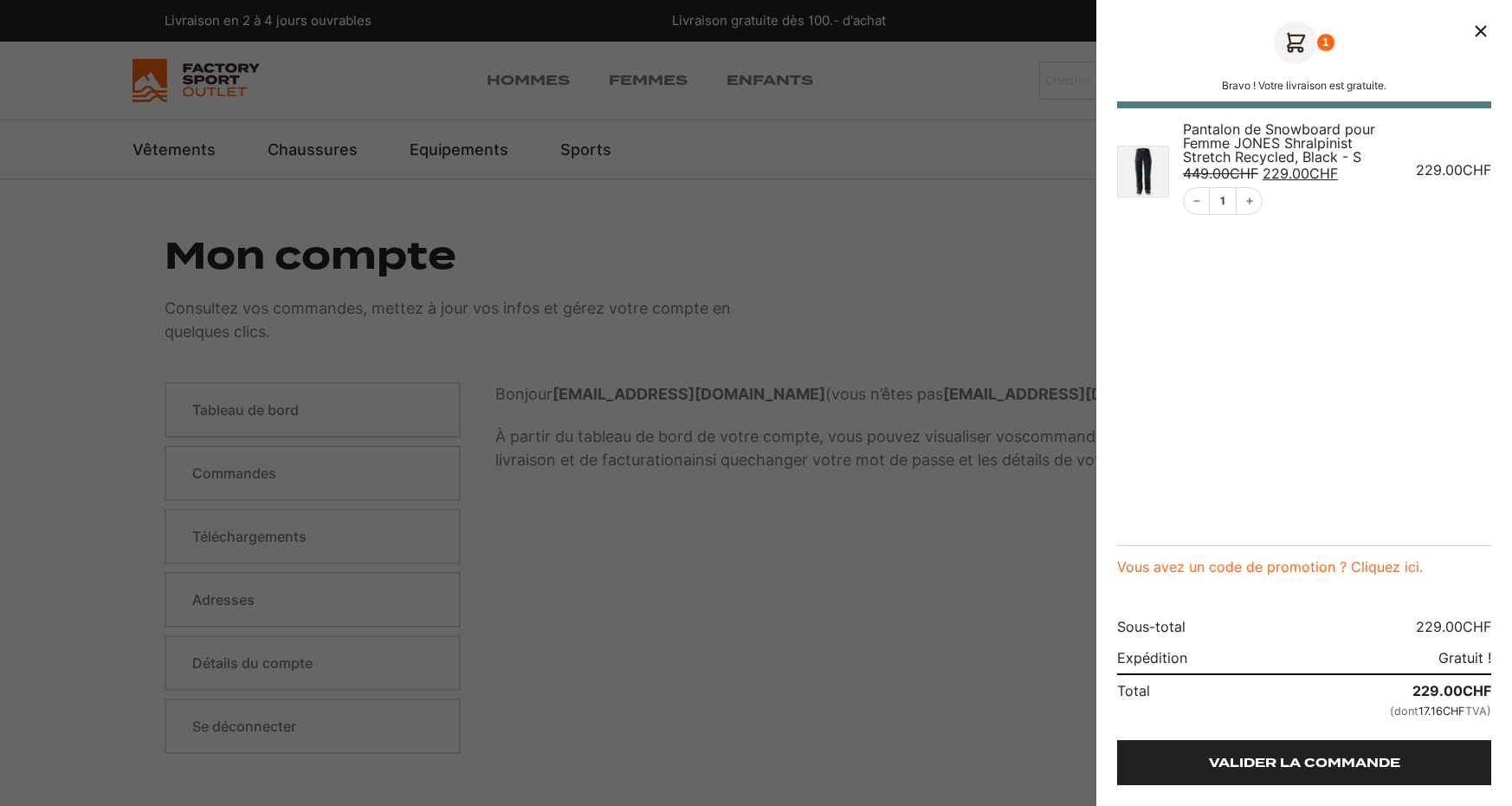
click at [1249, 757] on link "Valider la commande" at bounding box center [1305, 762] width 374 height 45
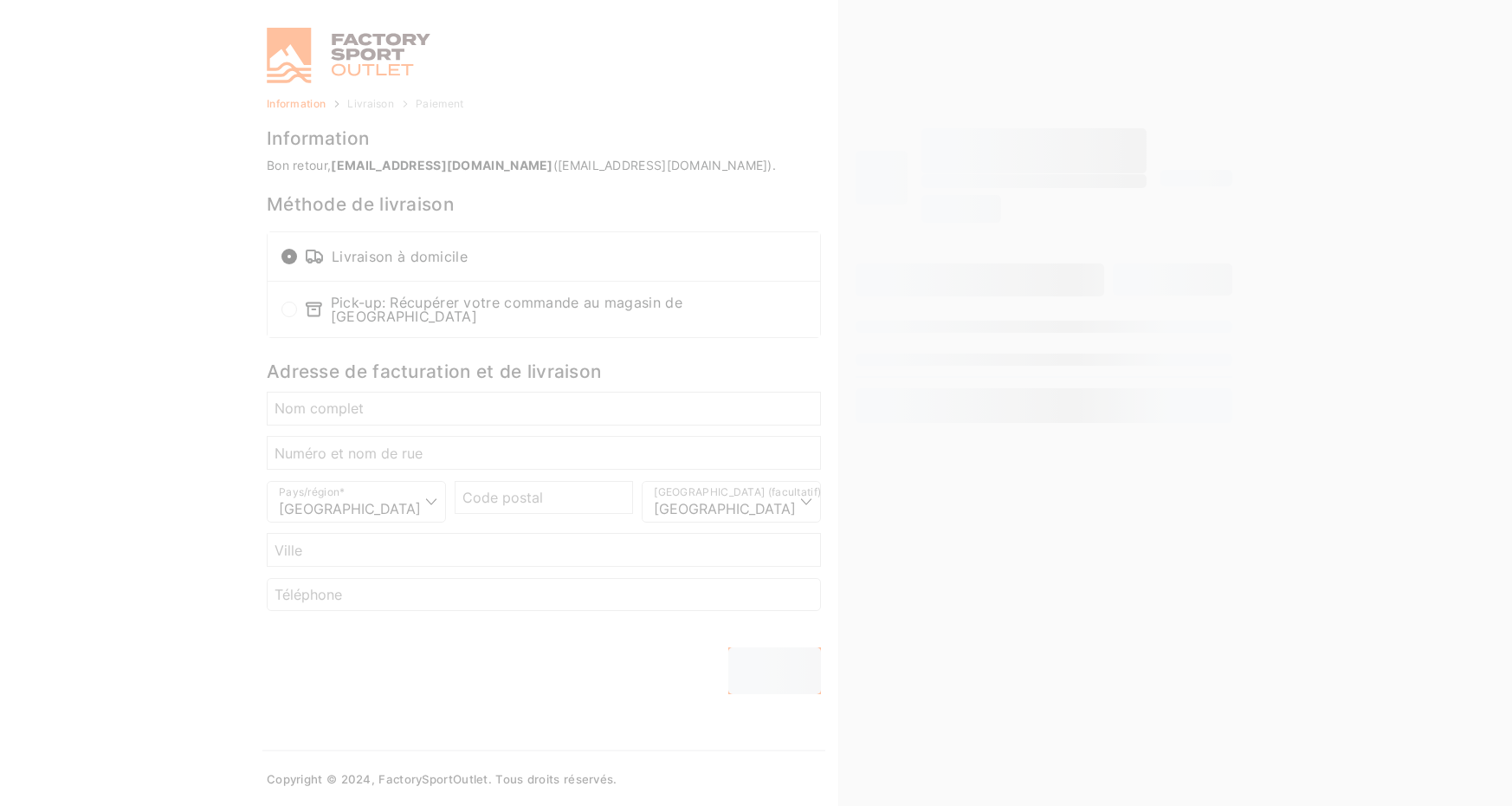
select select "NE"
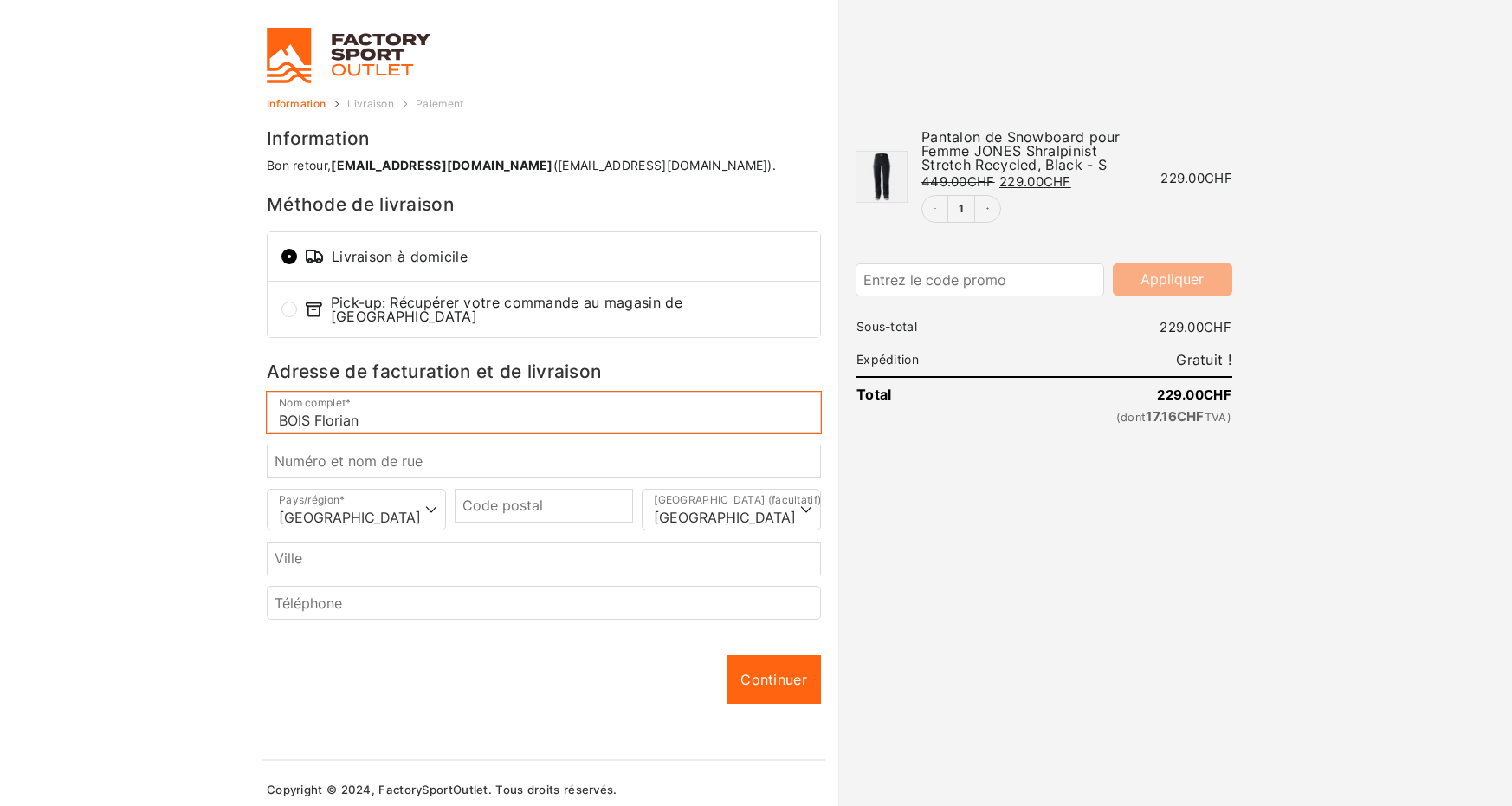
type input "BOIS Florian"
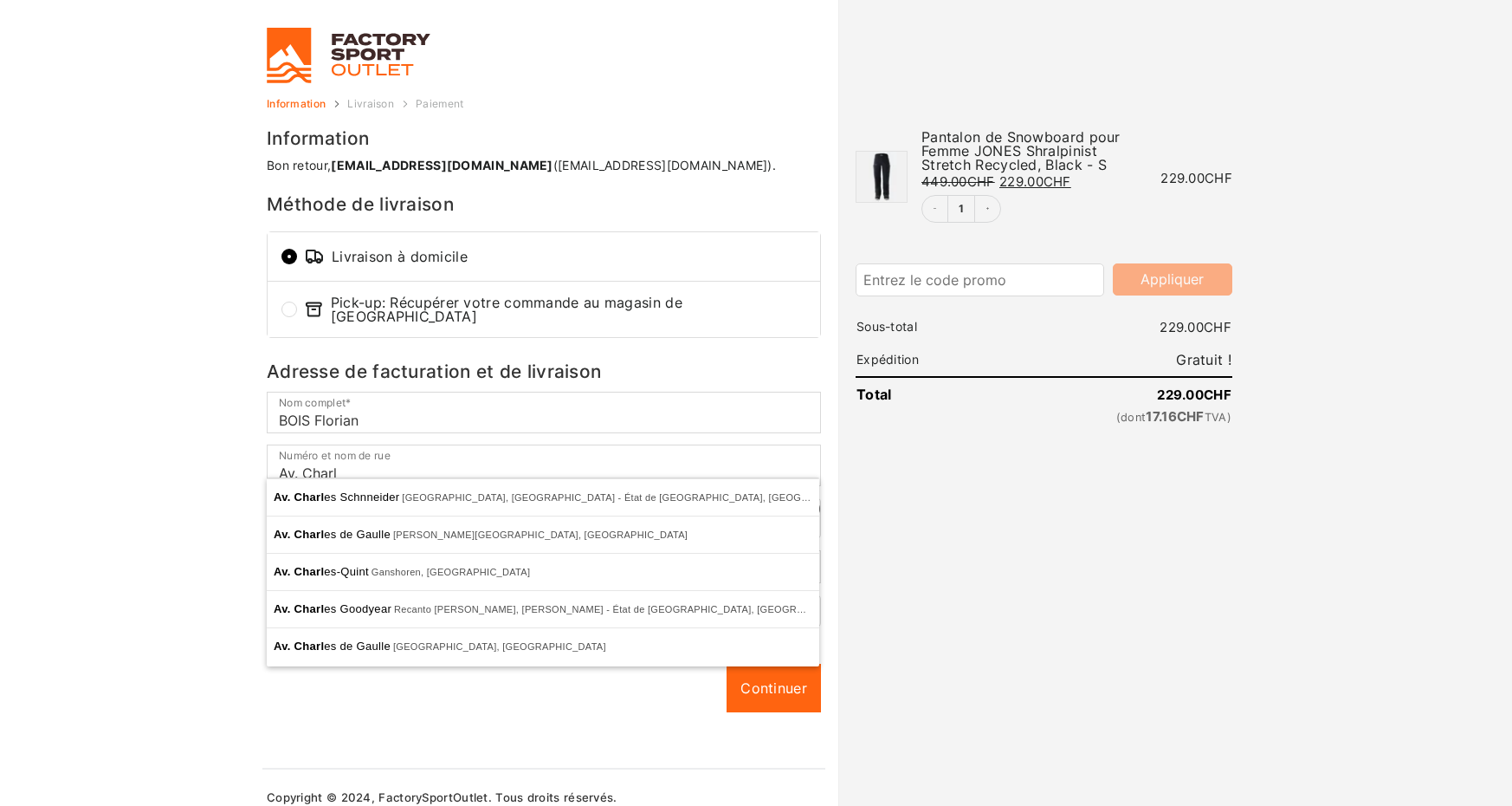
click at [496, 722] on div "Information Bon retour, [EMAIL_ADDRESS][DOMAIN_NAME] ([DOMAIN_NAME][EMAIL_ADDRE…" at bounding box center [544, 449] width 555 height 638
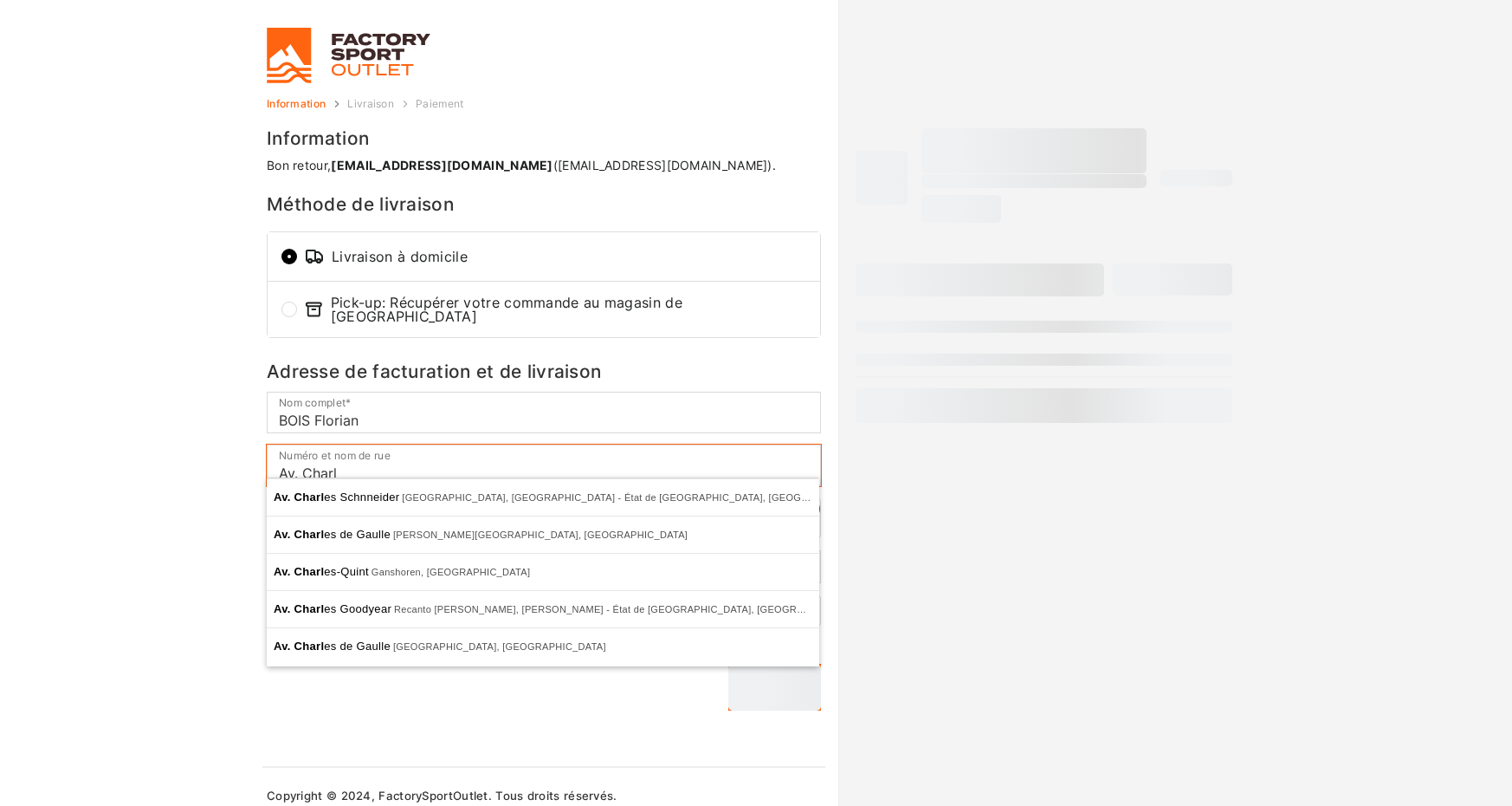
click at [495, 458] on input "Av. Charl" at bounding box center [544, 465] width 555 height 42
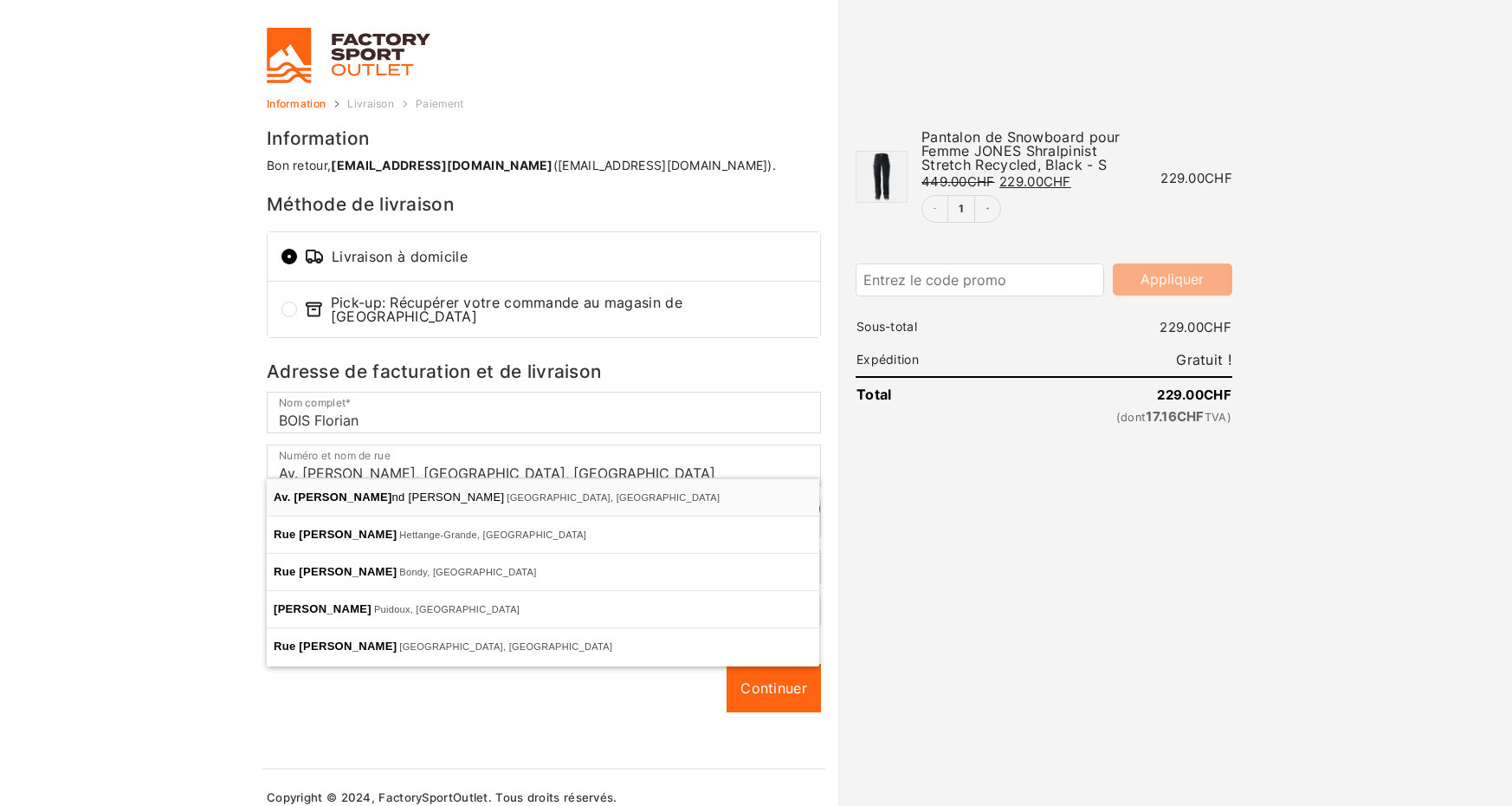
type input "Av. [PERSON_NAME]"
type input "1009"
type input "Pully"
select select "VD"
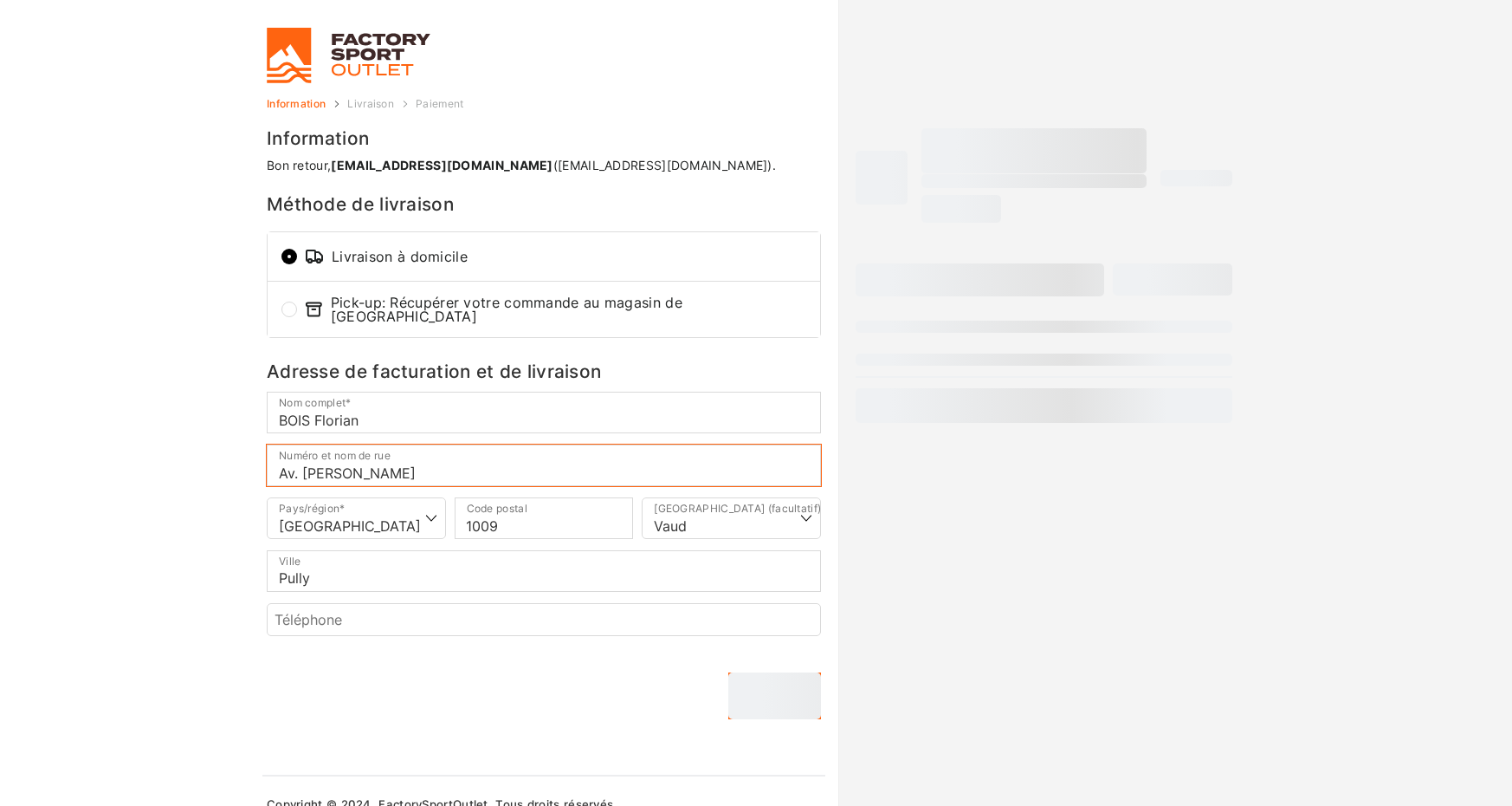
click at [527, 465] on input "Av. [PERSON_NAME]" at bounding box center [544, 465] width 555 height 42
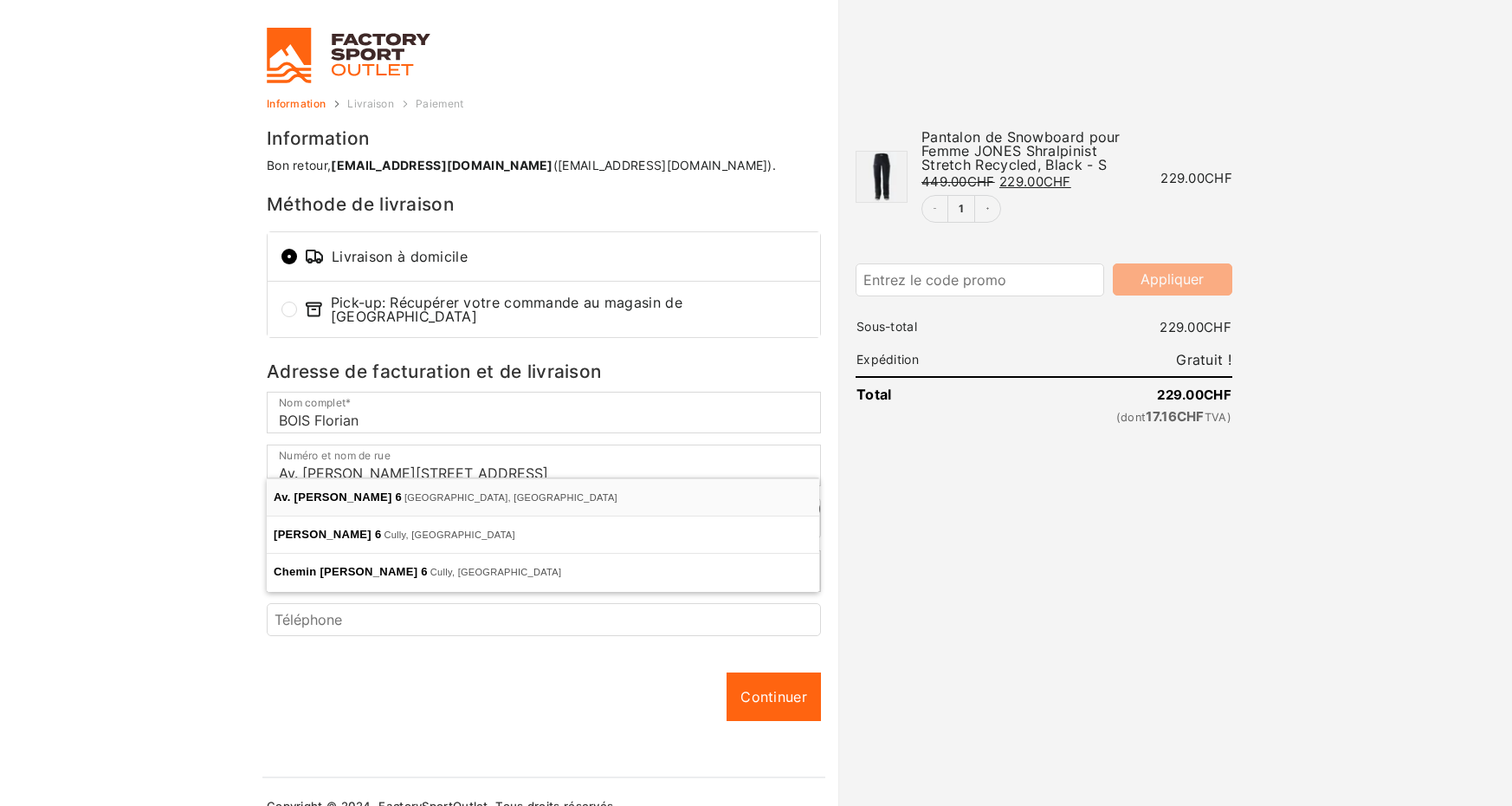
type input "Av. [PERSON_NAME] 6"
select select "VD"
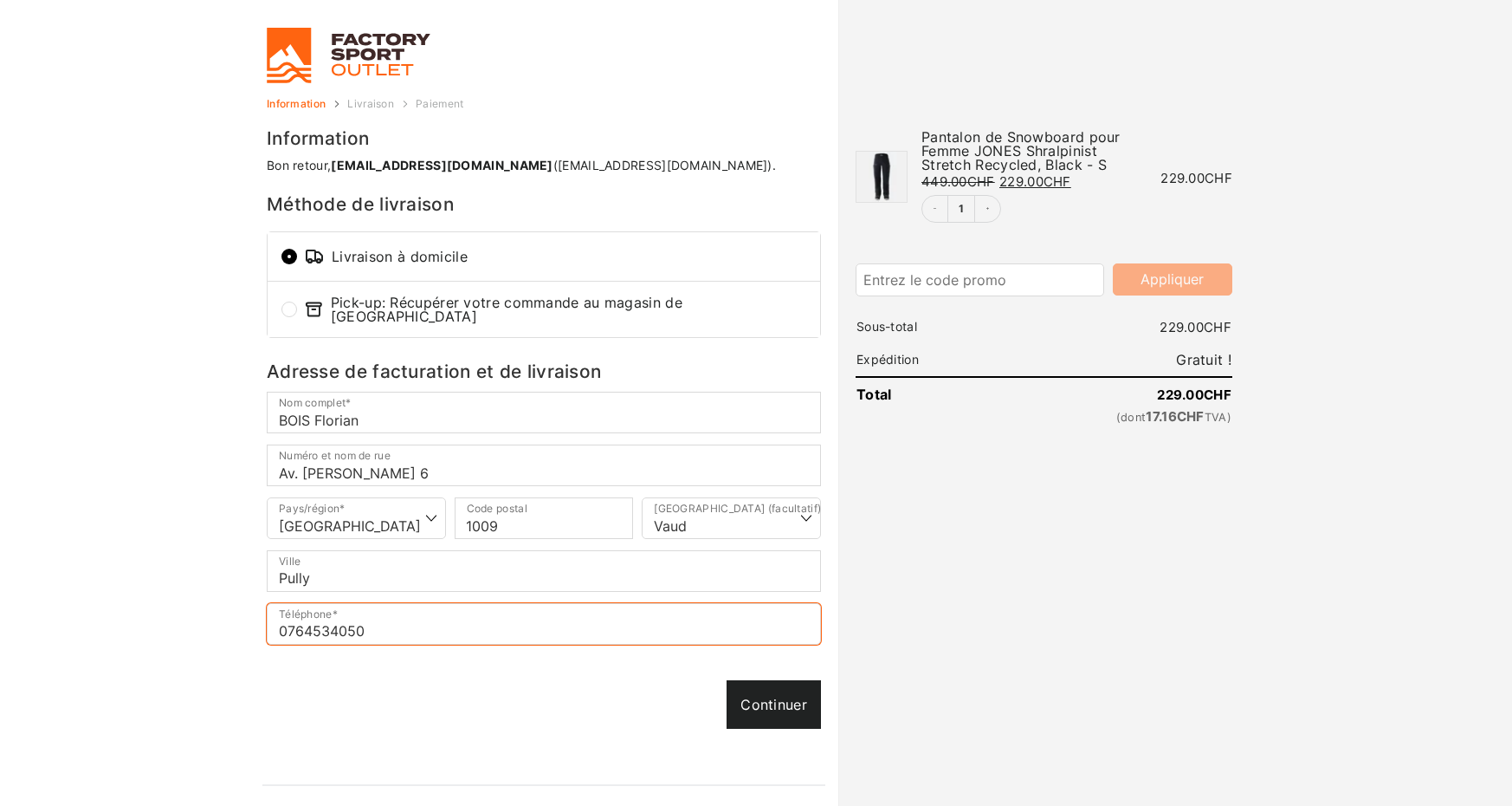
type input "0764534050"
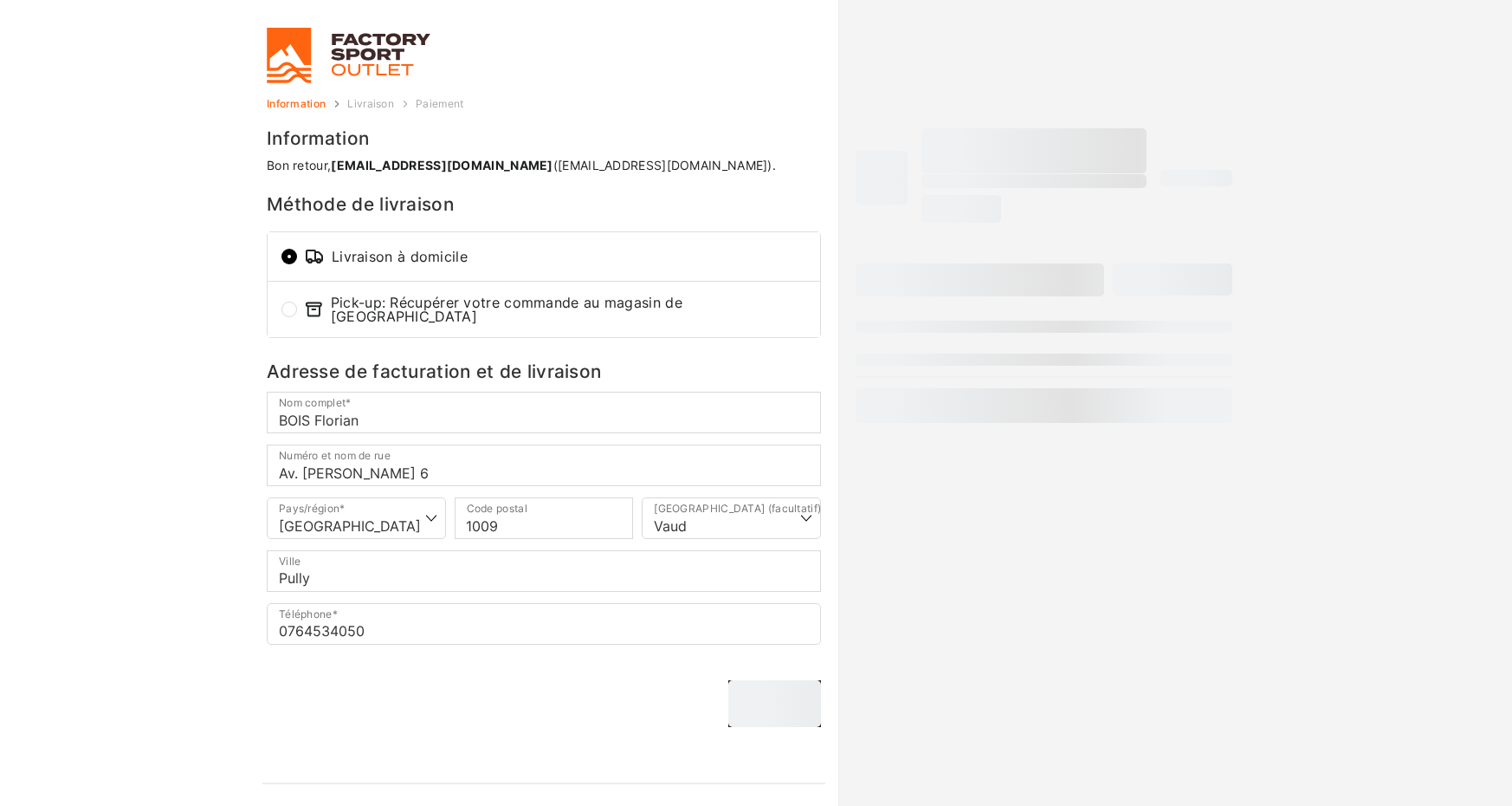
click at [798, 697] on div "Continuer Continuer" at bounding box center [544, 704] width 555 height 47
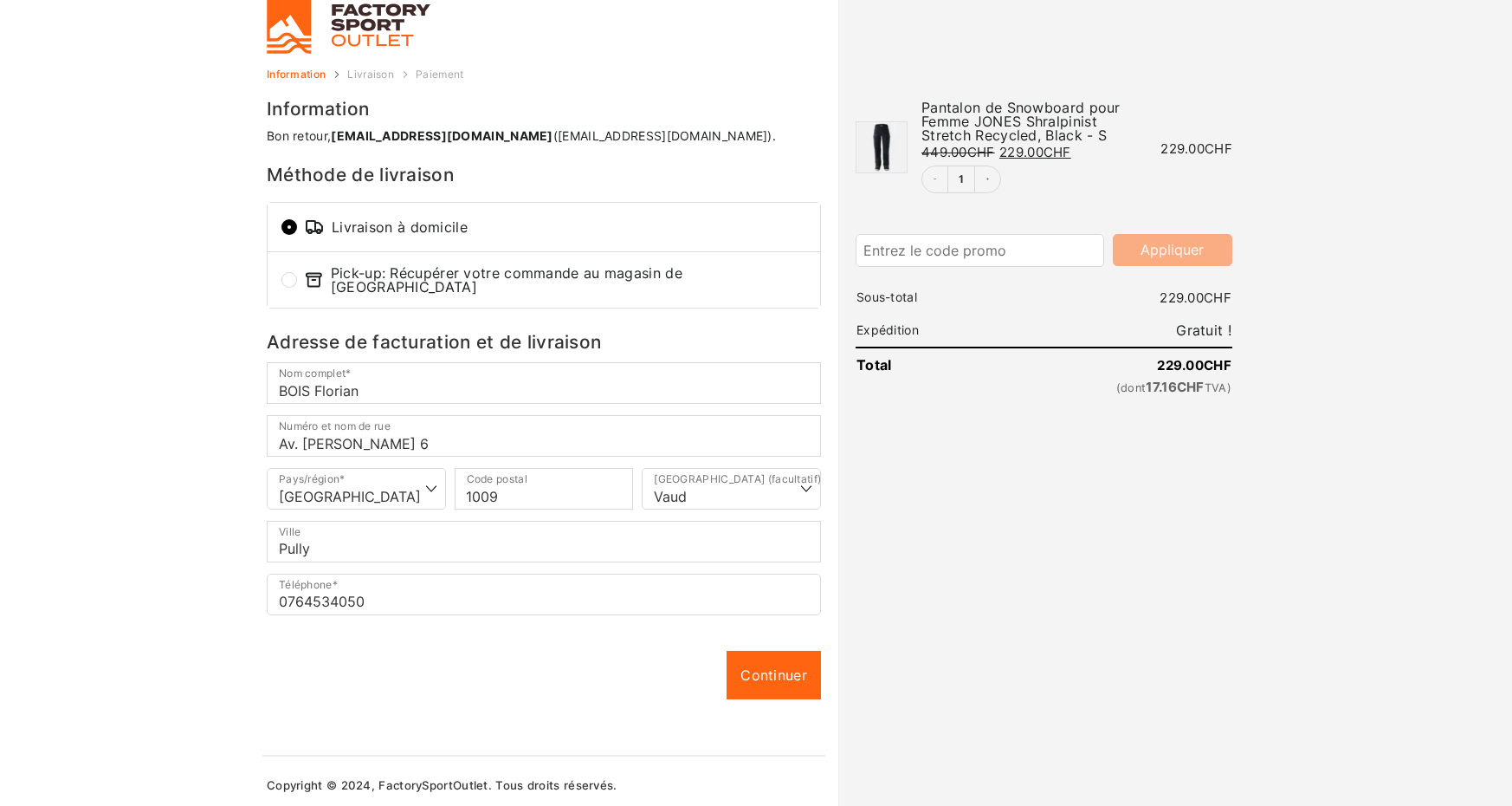
scroll to position [29, 0]
click at [770, 672] on link "Continuer" at bounding box center [773, 676] width 94 height 48
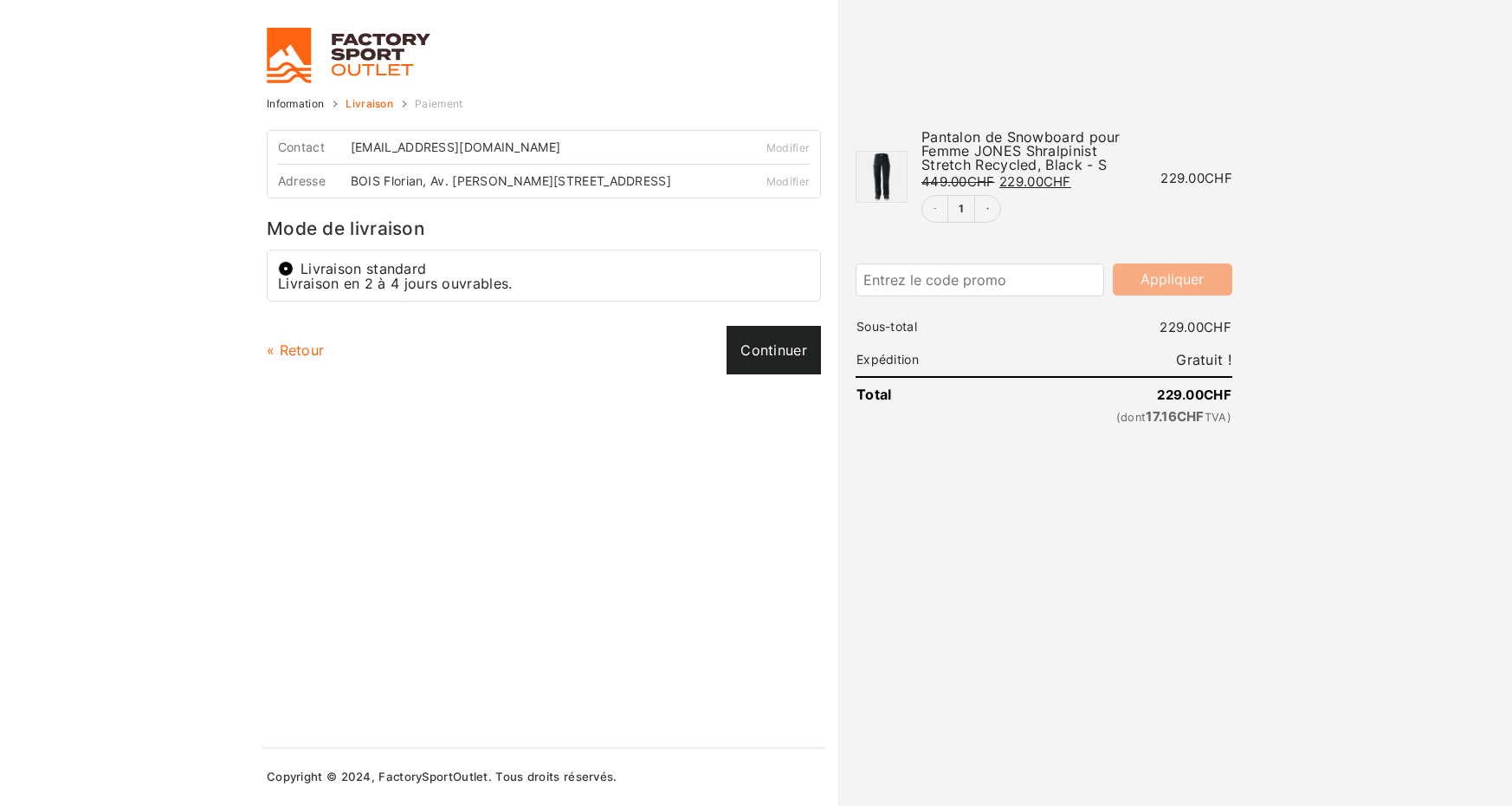
click at [771, 351] on link "Continuer" at bounding box center [773, 350] width 94 height 48
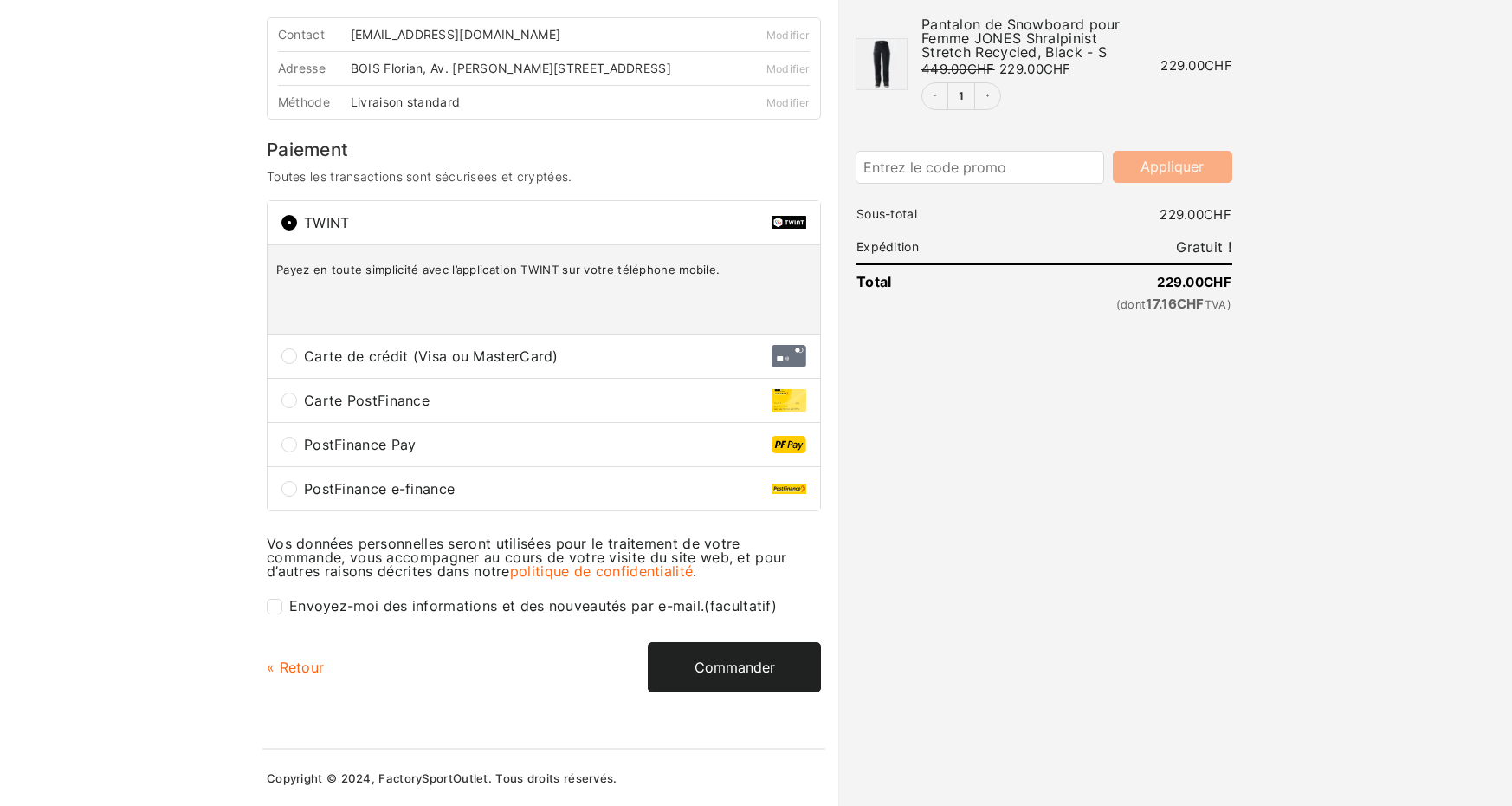
scroll to position [112, 0]
click at [746, 662] on button "Commander" at bounding box center [734, 668] width 173 height 50
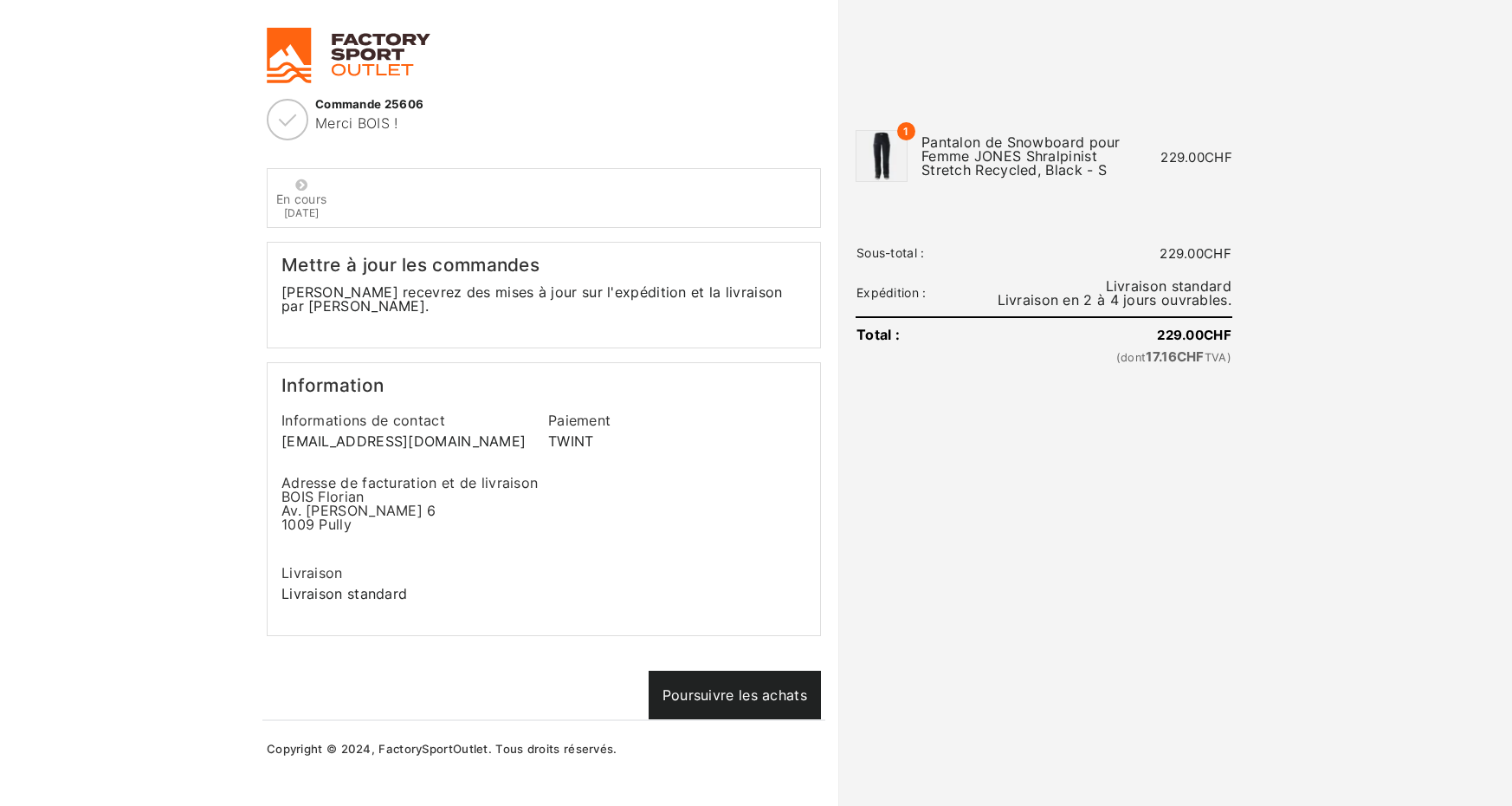
click at [745, 685] on link "Poursuivre les achats" at bounding box center [734, 695] width 172 height 48
